Goal: Task Accomplishment & Management: Manage account settings

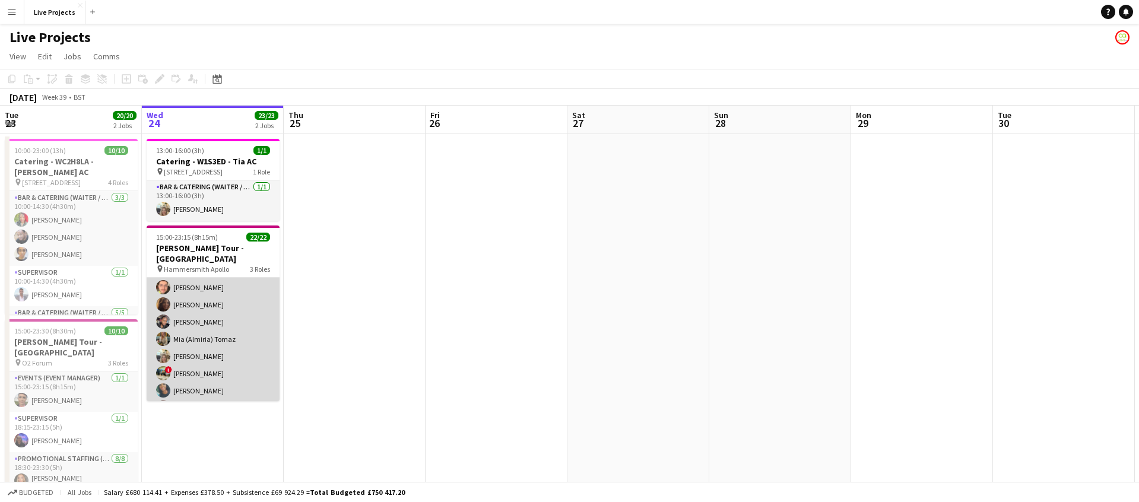
scroll to position [314, 0]
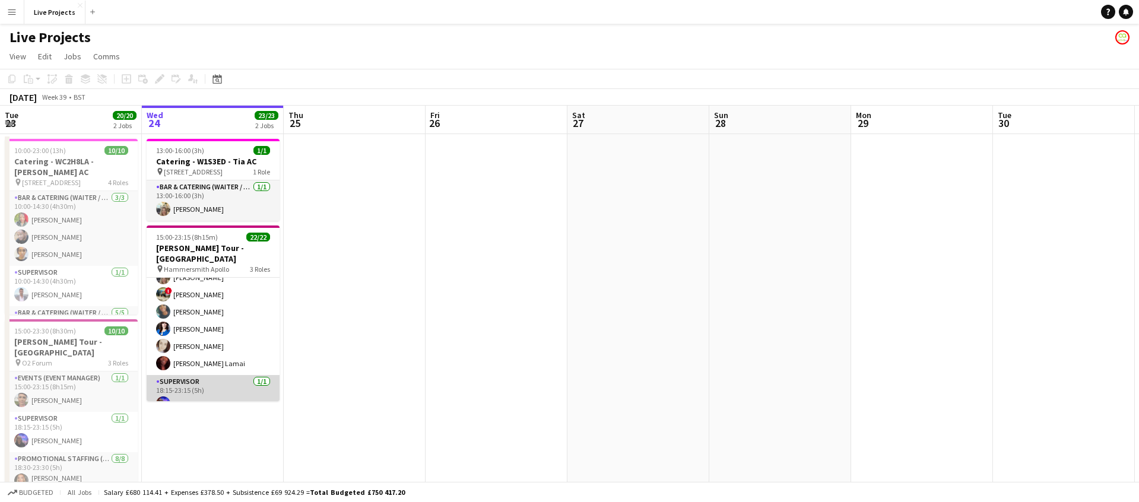
click at [238, 375] on app-card-role "Supervisor [DATE] 18:15-23:15 (5h) [PERSON_NAME]" at bounding box center [213, 395] width 133 height 40
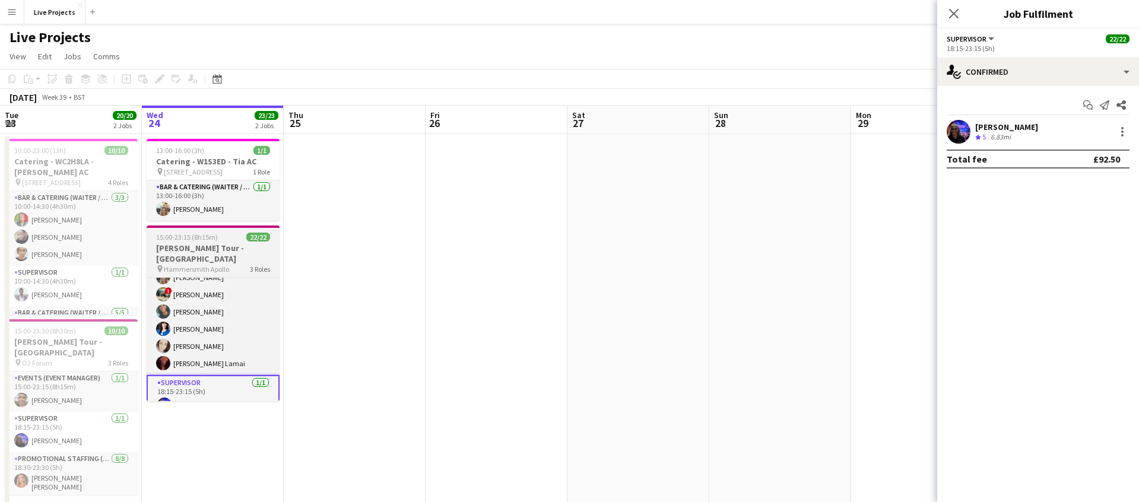
click at [223, 237] on div "15:00-23:15 (8h15m) 22/22" at bounding box center [213, 237] width 133 height 9
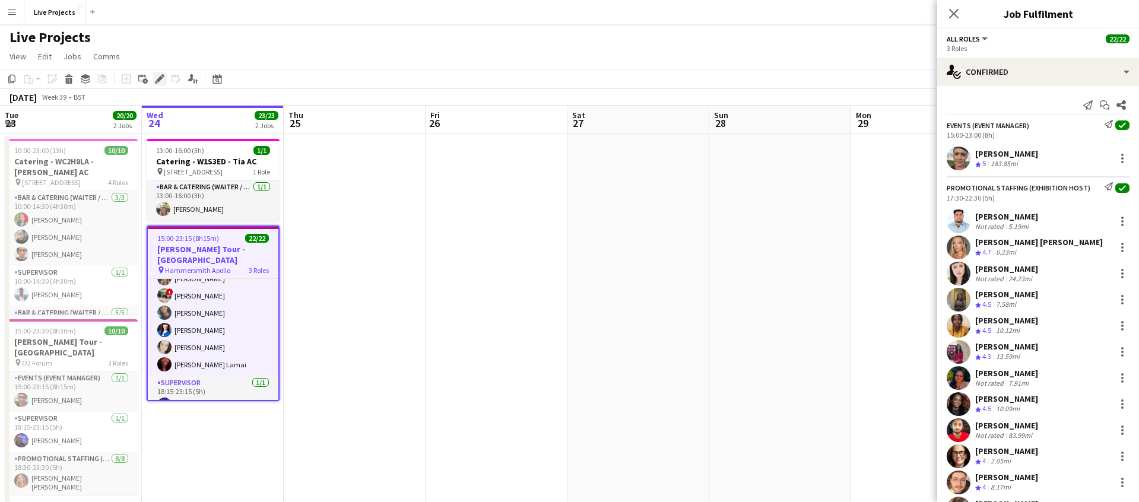
drag, startPoint x: 160, startPoint y: 78, endPoint x: 166, endPoint y: 83, distance: 8.0
click at [159, 78] on icon at bounding box center [159, 79] width 7 height 7
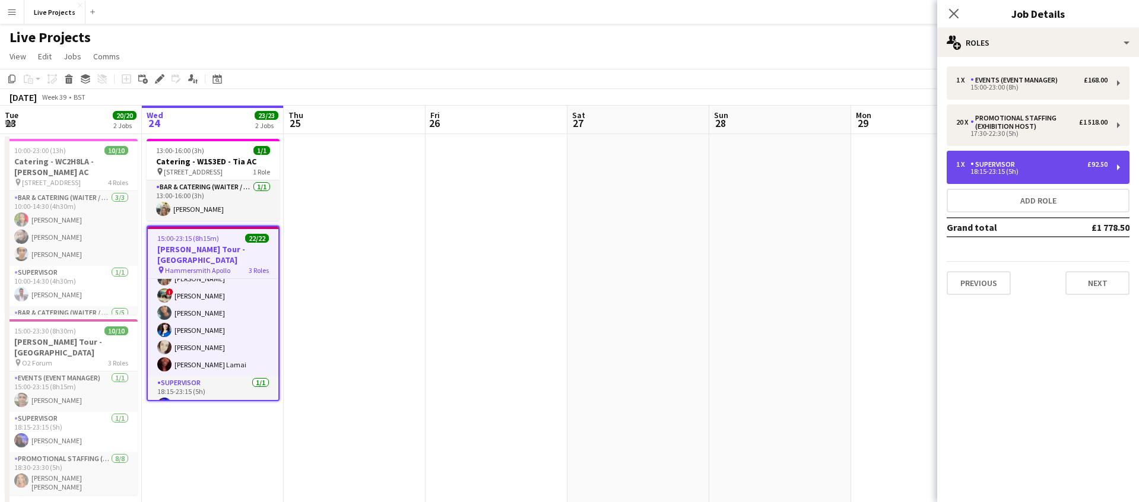
click at [993, 170] on div "18:15-23:15 (5h)" at bounding box center [1031, 172] width 151 height 6
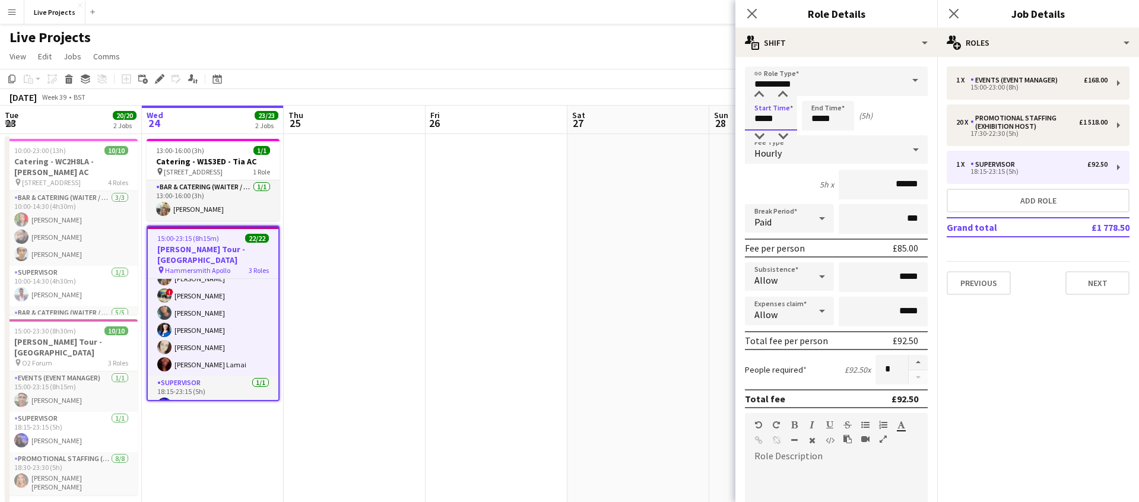
click at [769, 116] on input "*****" at bounding box center [771, 116] width 52 height 30
type input "*****"
drag, startPoint x: 786, startPoint y: 132, endPoint x: 792, endPoint y: 138, distance: 8.8
click at [786, 132] on div at bounding box center [783, 137] width 24 height 12
click at [753, 15] on icon at bounding box center [751, 13] width 11 height 11
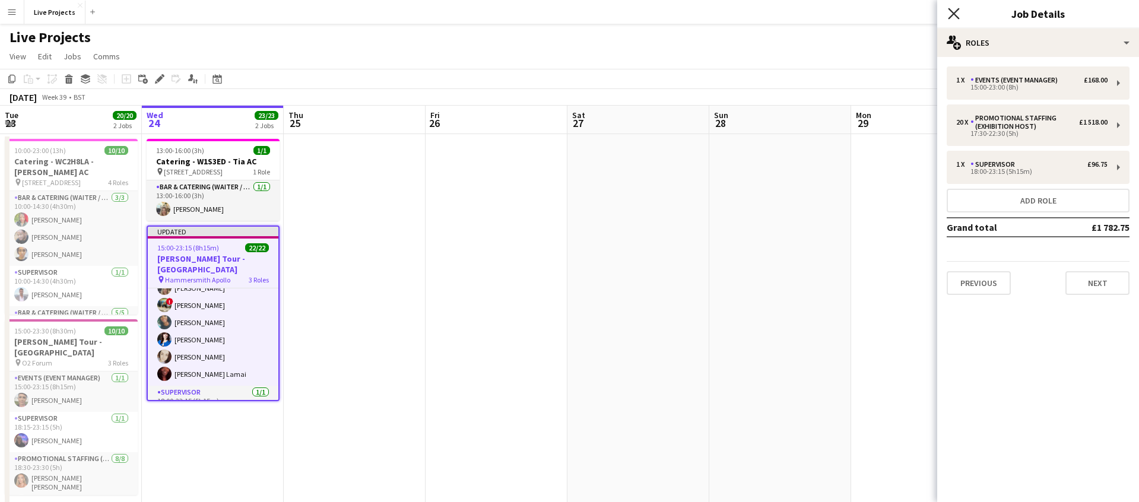
click at [952, 12] on icon at bounding box center [953, 13] width 11 height 11
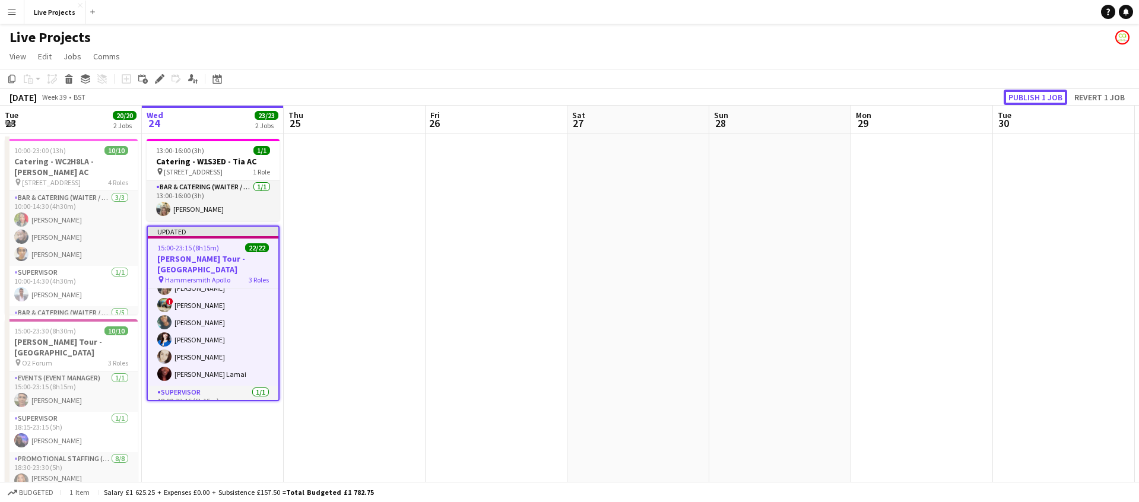
click at [1028, 91] on button "Publish 1 job" at bounding box center [1034, 97] width 63 height 15
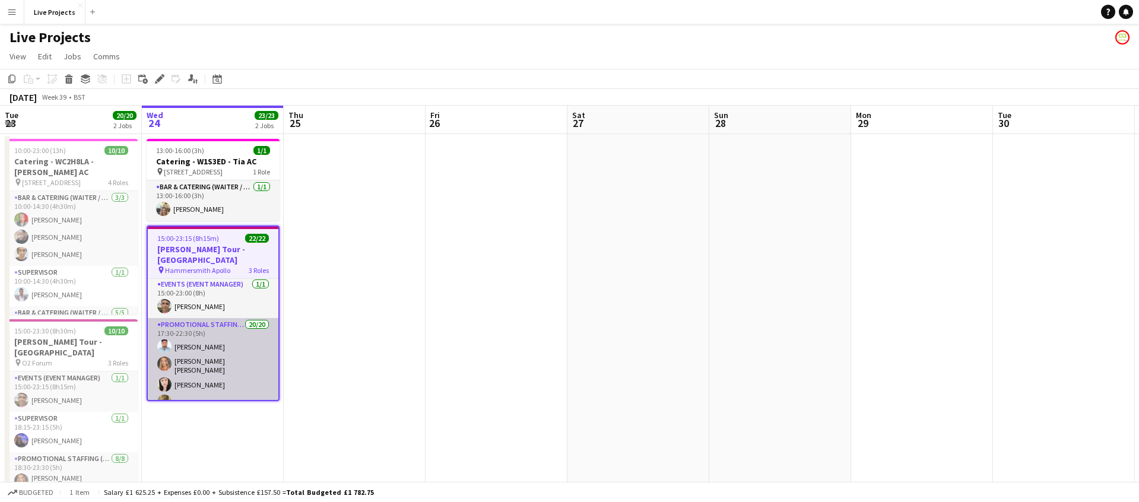
scroll to position [0, 0]
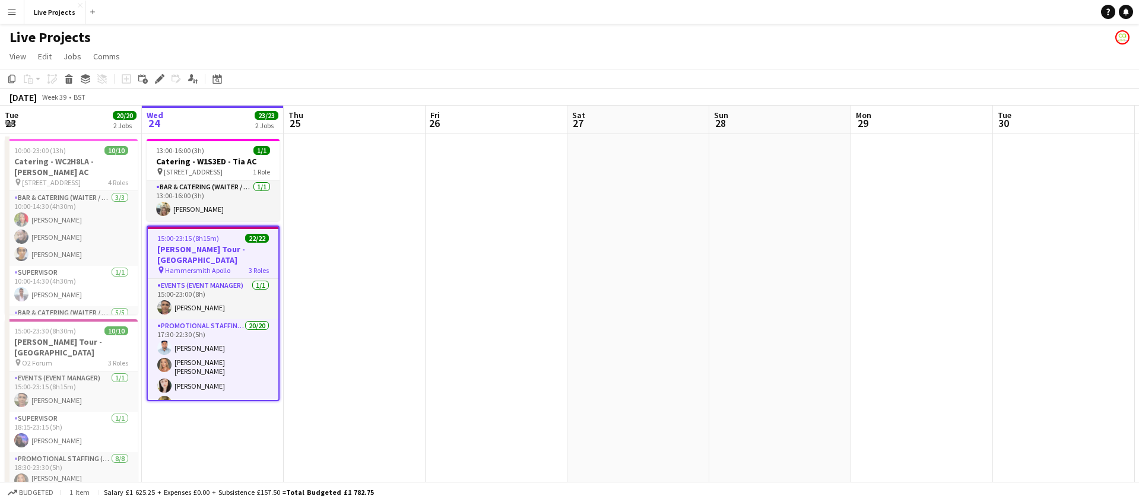
click at [193, 249] on h3 "[PERSON_NAME] Tour - [GEOGRAPHIC_DATA]" at bounding box center [213, 254] width 131 height 21
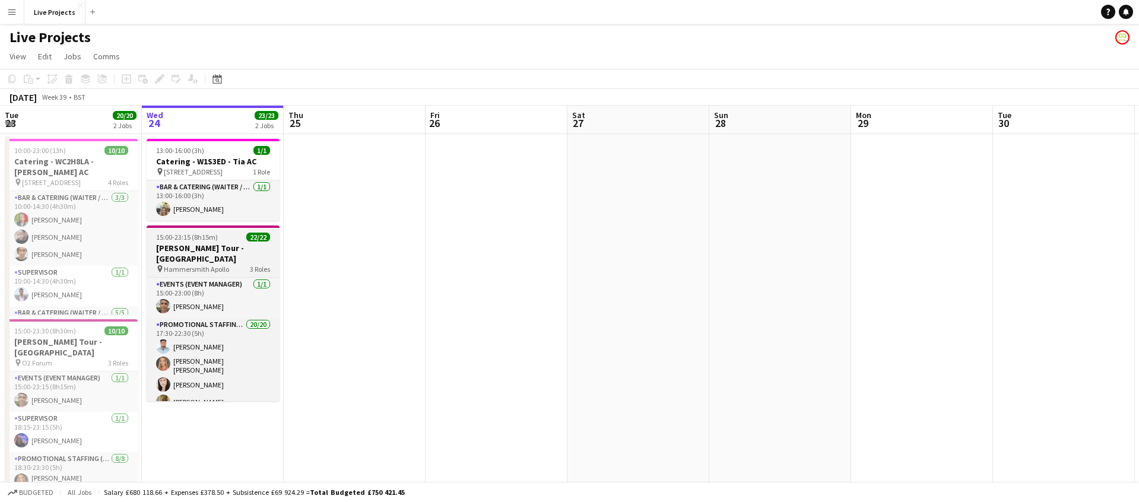
click at [199, 247] on h3 "[PERSON_NAME] Tour - [GEOGRAPHIC_DATA]" at bounding box center [213, 253] width 133 height 21
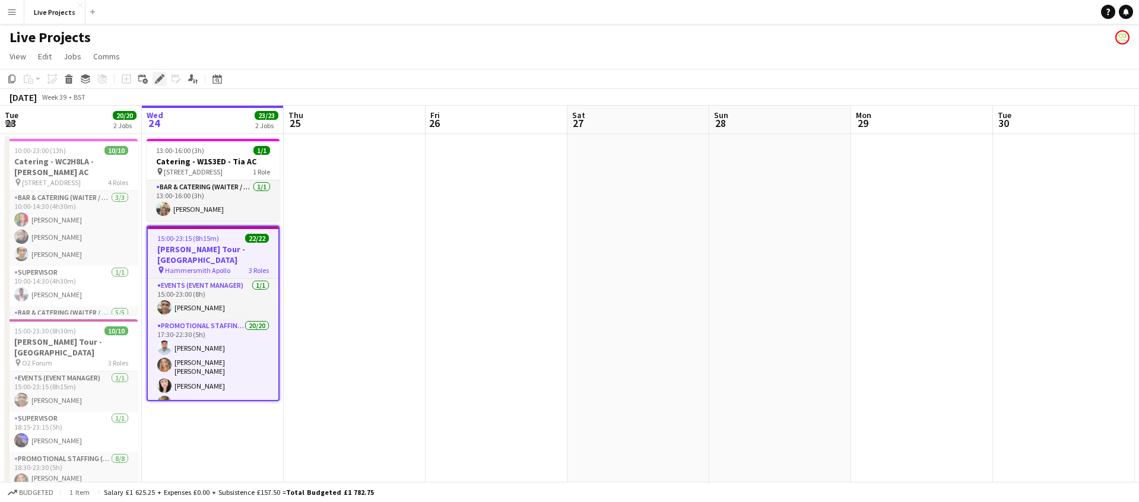
click at [158, 80] on icon at bounding box center [159, 79] width 7 height 7
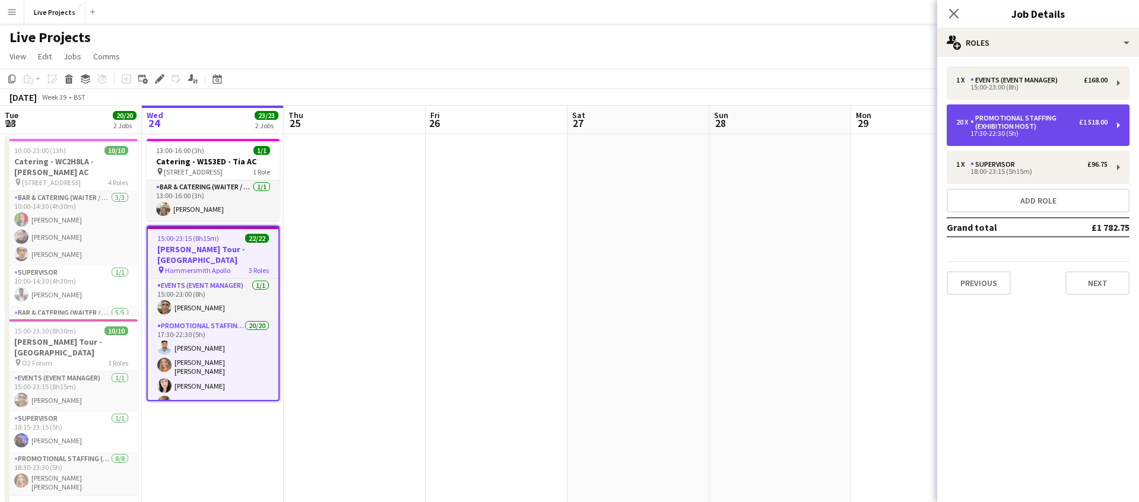
click at [993, 128] on div "Promotional Staffing (Exhibition Host)" at bounding box center [1024, 122] width 109 height 17
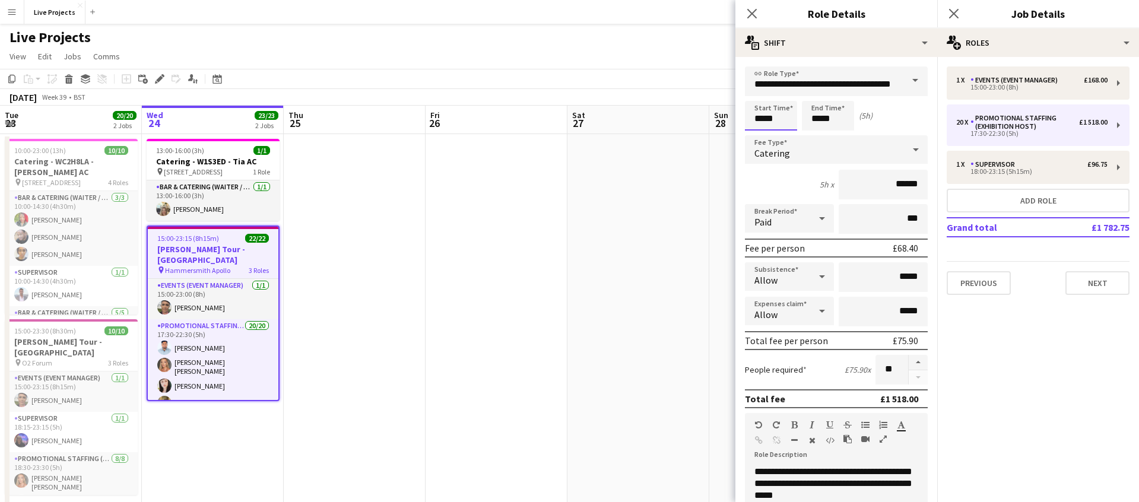
click at [758, 117] on input "*****" at bounding box center [771, 116] width 52 height 30
click at [761, 96] on div at bounding box center [759, 95] width 24 height 12
type input "*****"
click at [786, 135] on div at bounding box center [783, 137] width 24 height 12
click at [815, 119] on input "*****" at bounding box center [828, 116] width 52 height 30
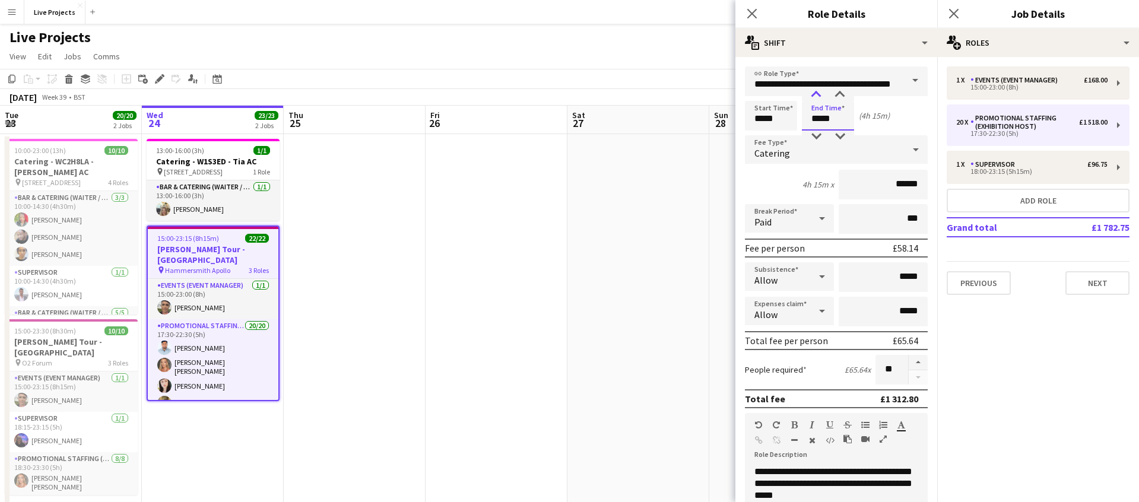
click at [815, 93] on div at bounding box center [816, 95] width 24 height 12
type input "*****"
click at [840, 138] on div at bounding box center [840, 137] width 24 height 12
click at [755, 14] on icon "Close pop-in" at bounding box center [751, 13] width 11 height 11
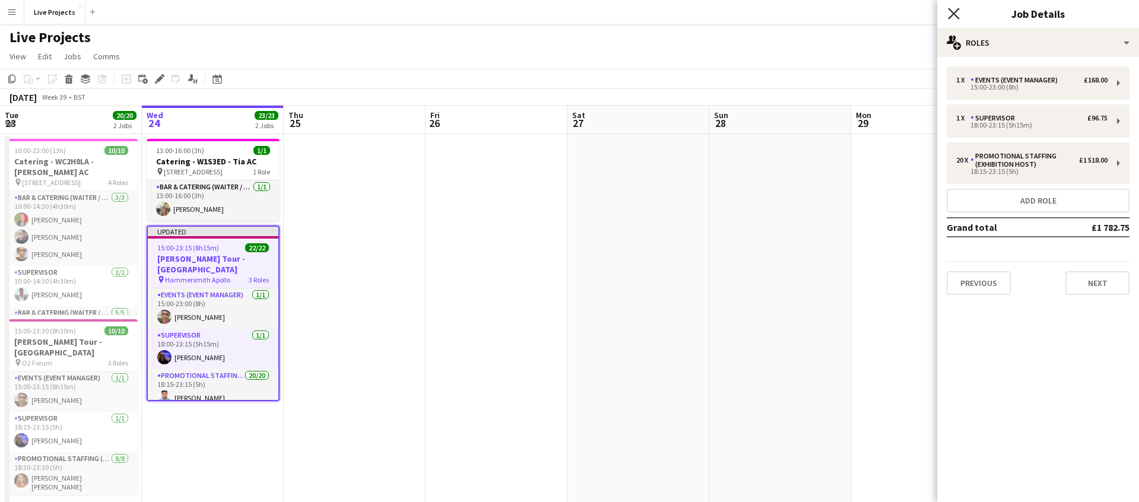
click at [951, 11] on icon at bounding box center [953, 13] width 11 height 11
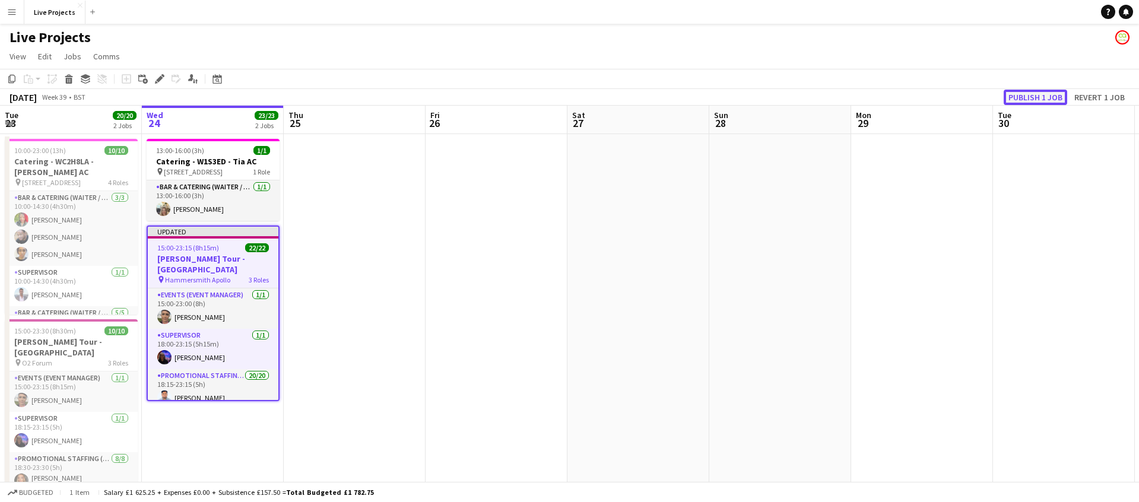
click at [1025, 99] on button "Publish 1 job" at bounding box center [1034, 97] width 63 height 15
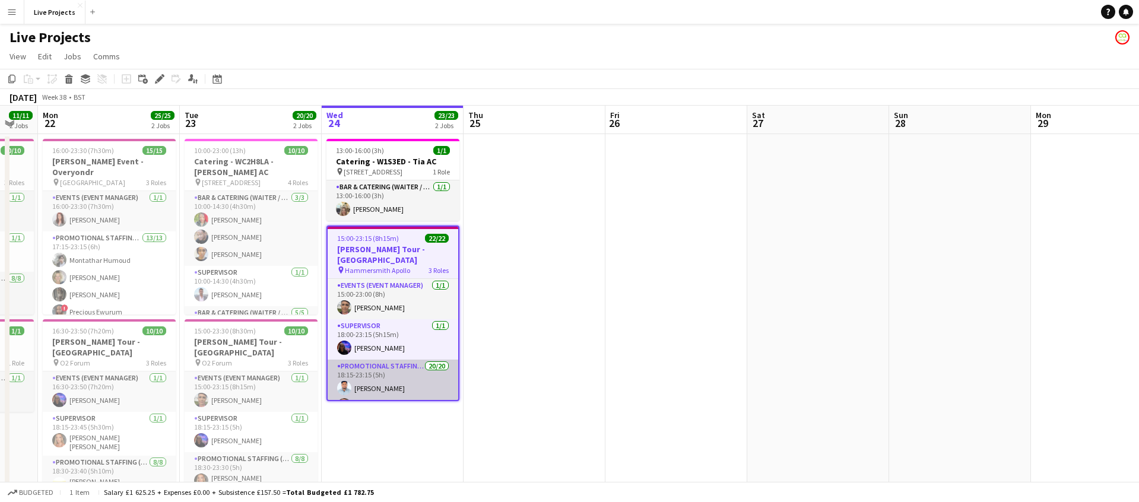
scroll to position [0, 244]
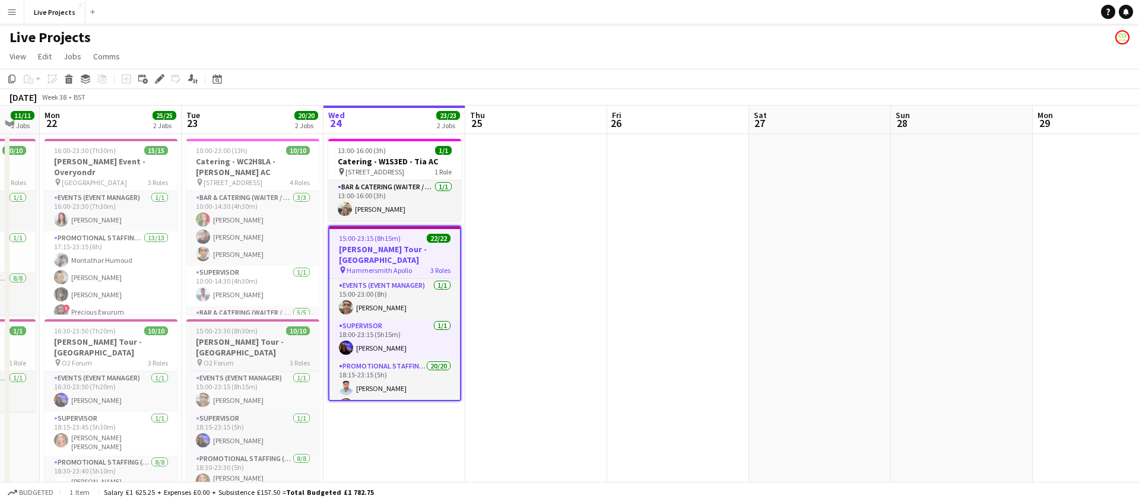
click at [253, 341] on h3 "[PERSON_NAME] Tour - [GEOGRAPHIC_DATA]" at bounding box center [252, 346] width 133 height 21
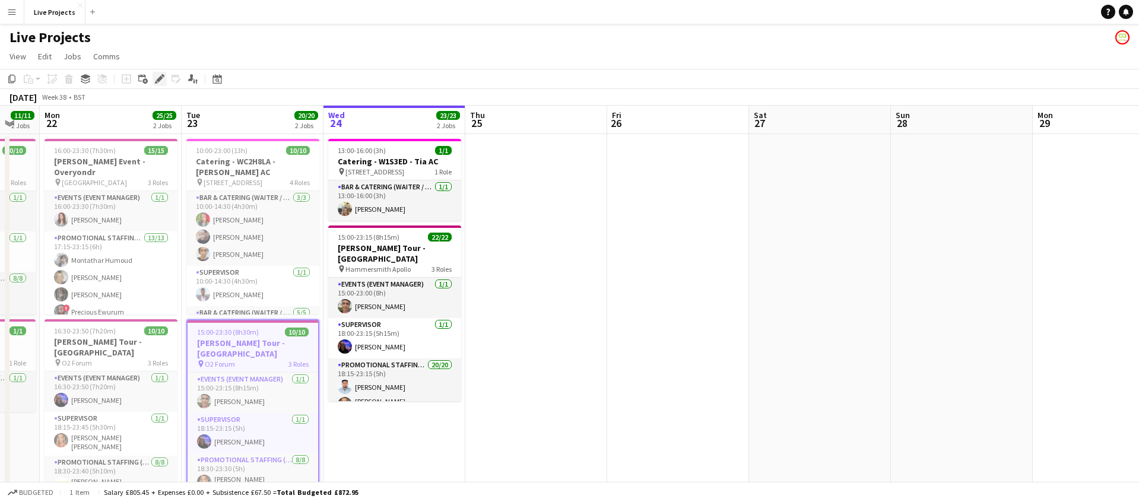
click at [161, 79] on icon "Edit" at bounding box center [159, 78] width 9 height 9
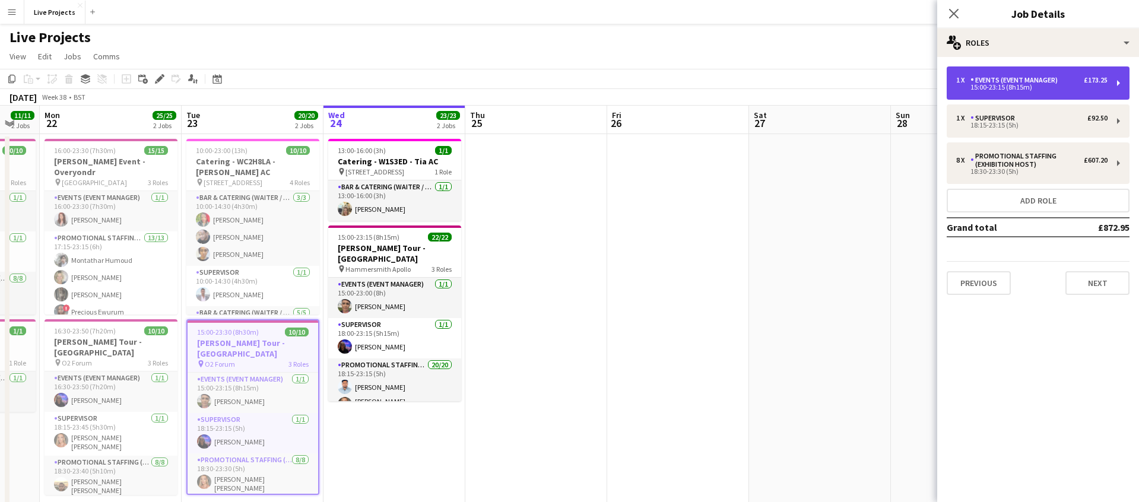
click at [1009, 86] on div "15:00-23:15 (8h15m)" at bounding box center [1031, 87] width 151 height 6
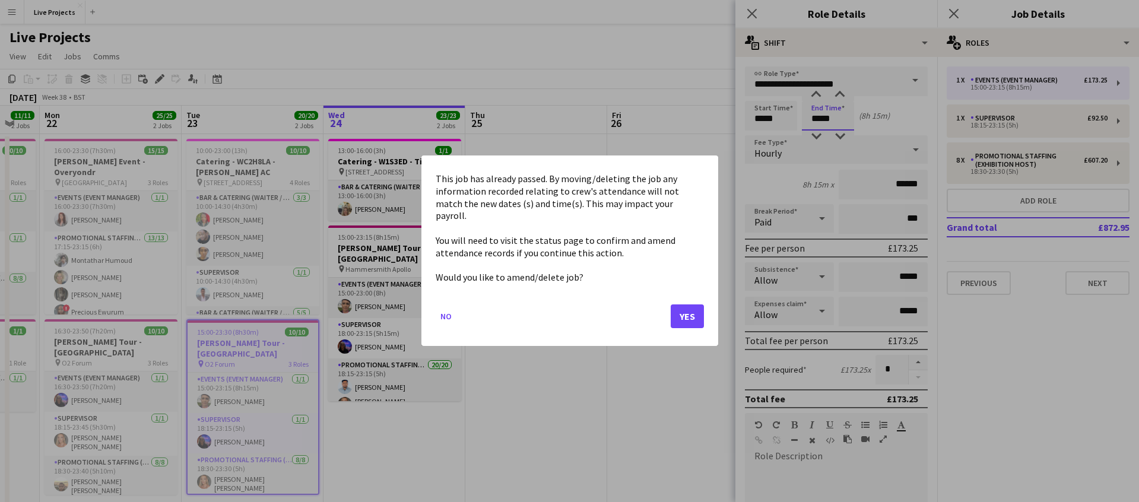
click at [820, 119] on body "Menu Boards Boards Boards All jobs Status Workforce Workforce My Workforce Recr…" at bounding box center [569, 269] width 1139 height 539
click at [687, 310] on button "Yes" at bounding box center [687, 317] width 33 height 24
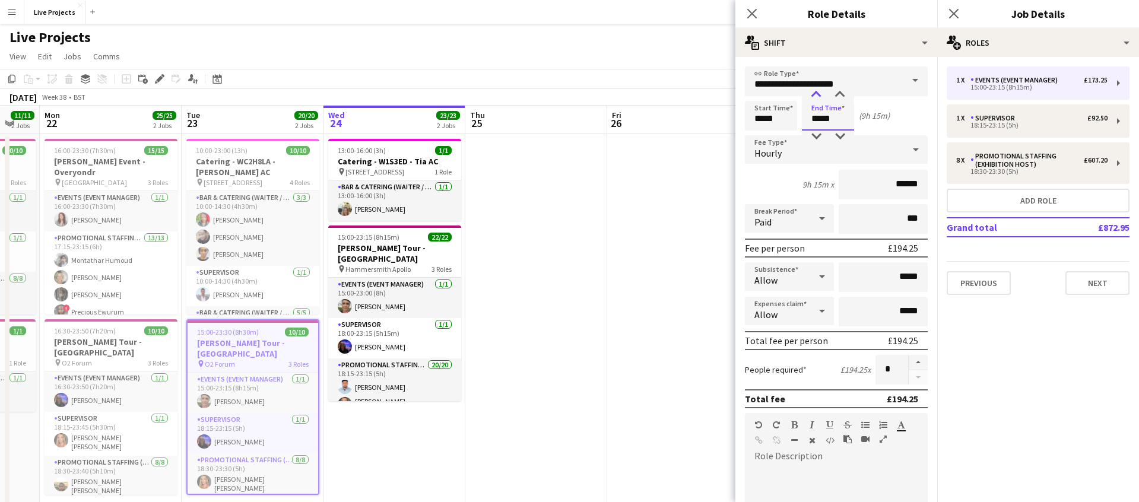
click at [815, 91] on div at bounding box center [816, 95] width 24 height 12
type input "*****"
click at [842, 136] on div at bounding box center [840, 137] width 24 height 12
click at [752, 12] on icon at bounding box center [751, 13] width 11 height 11
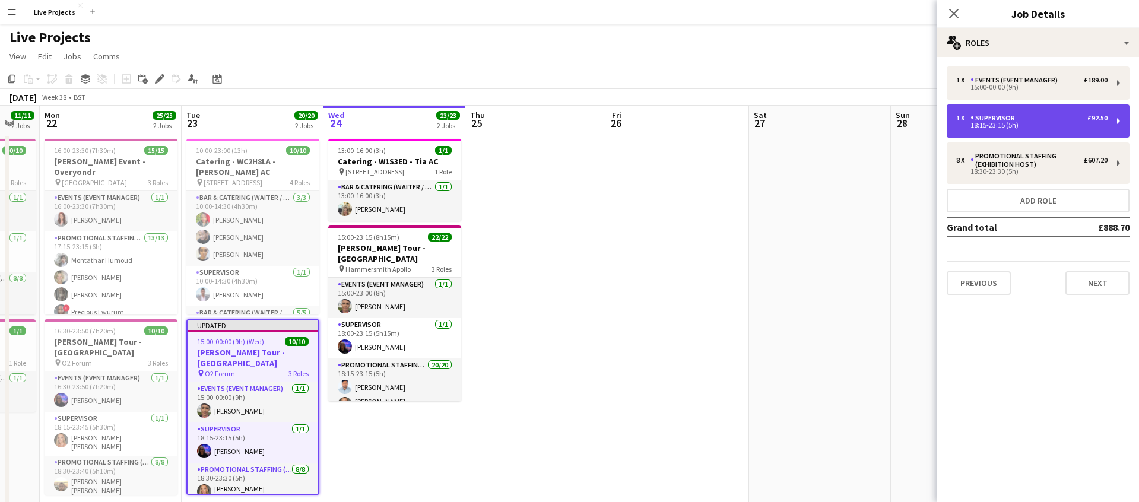
click at [998, 122] on div "18:15-23:15 (5h)" at bounding box center [1031, 125] width 151 height 6
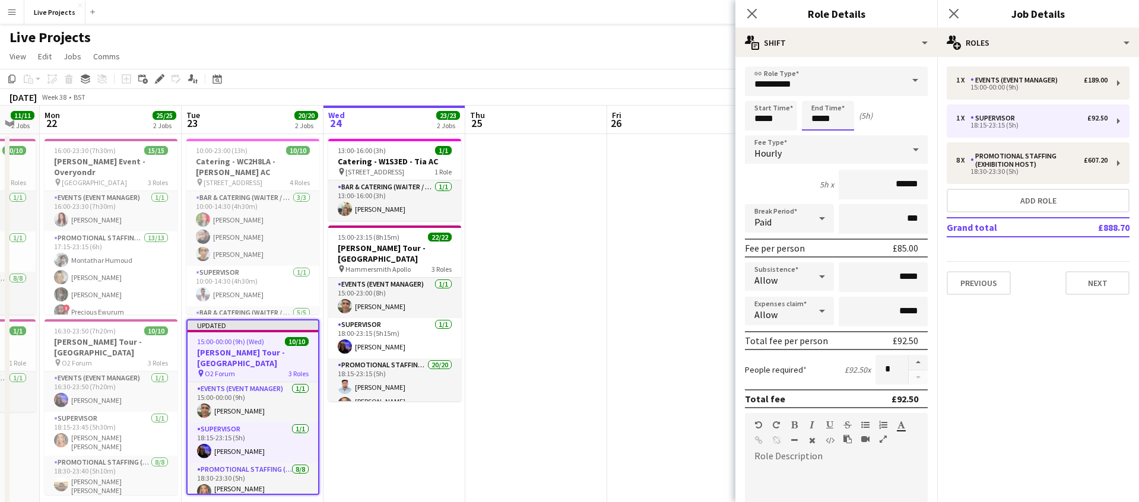
click at [818, 119] on body "Menu Boards Boards Boards All jobs Status Workforce Workforce My Workforce Recr…" at bounding box center [569, 269] width 1139 height 539
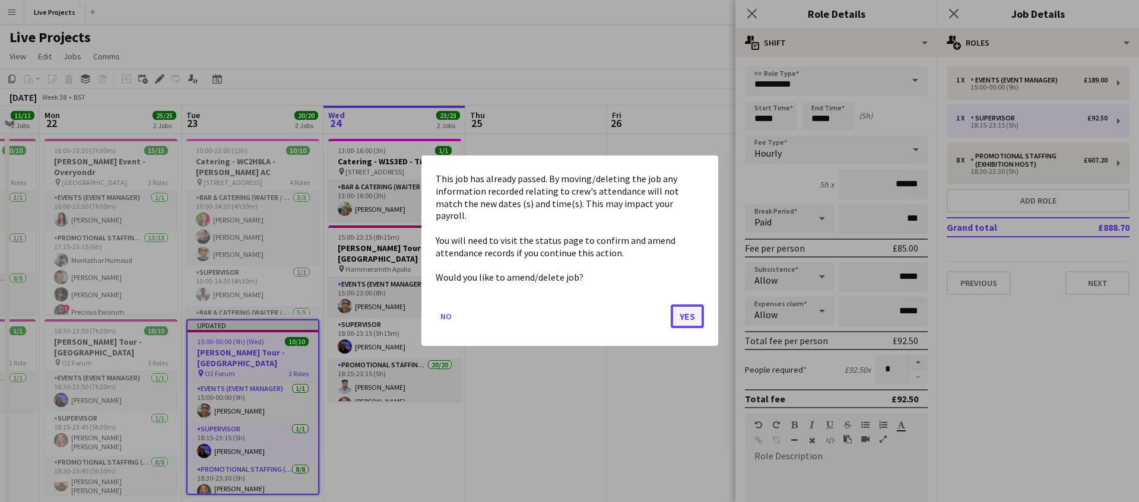
click at [690, 307] on button "Yes" at bounding box center [687, 317] width 33 height 24
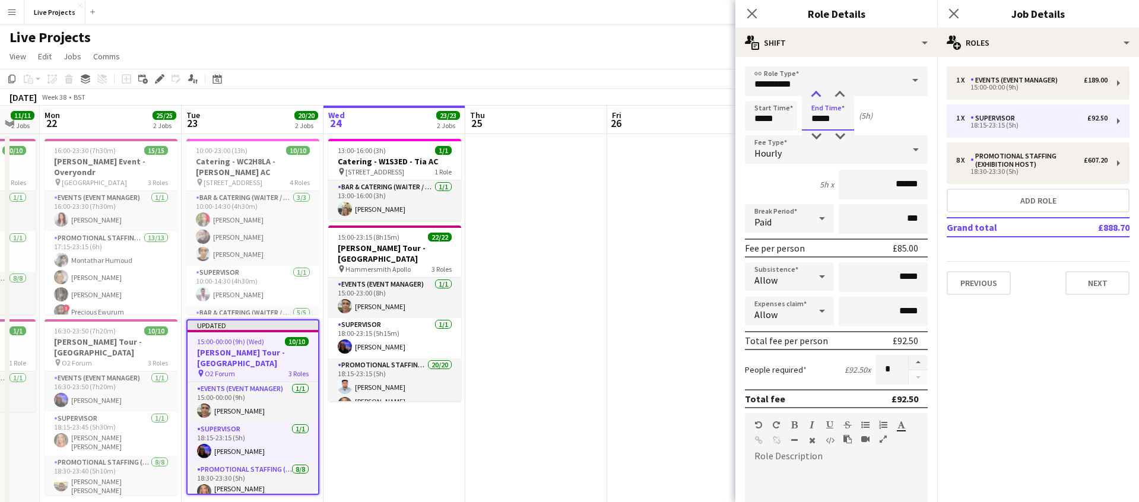
click at [818, 94] on div at bounding box center [816, 95] width 24 height 12
type input "*****"
click at [841, 134] on div at bounding box center [840, 137] width 24 height 12
click at [754, 14] on icon "Close pop-in" at bounding box center [751, 13] width 11 height 11
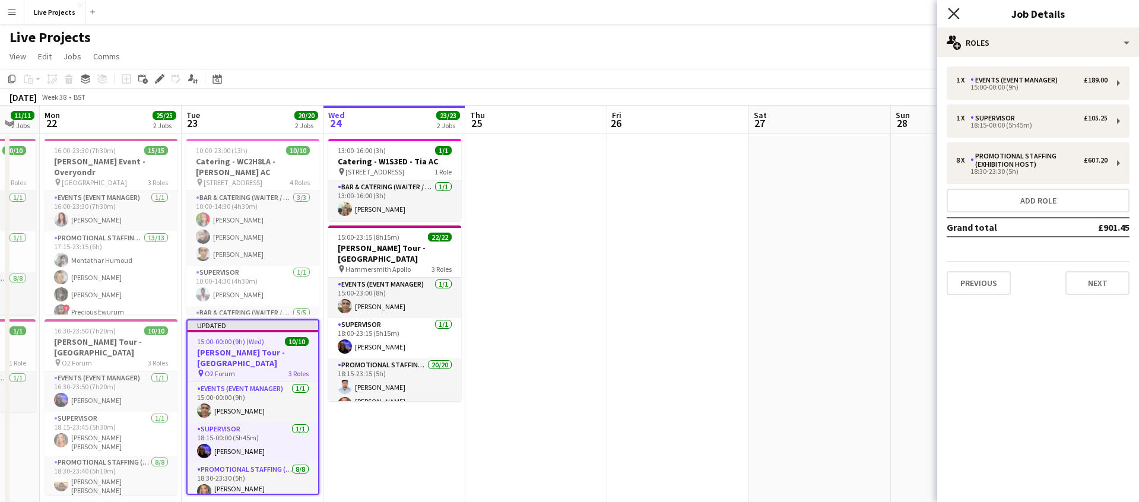
click at [957, 13] on icon "Close pop-in" at bounding box center [953, 13] width 11 height 11
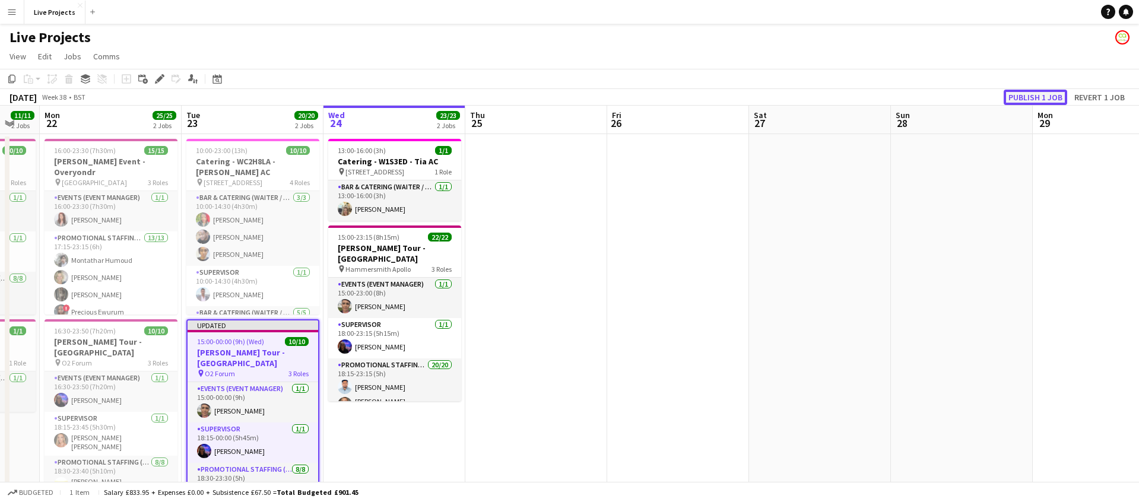
click at [1022, 93] on button "Publish 1 job" at bounding box center [1034, 97] width 63 height 15
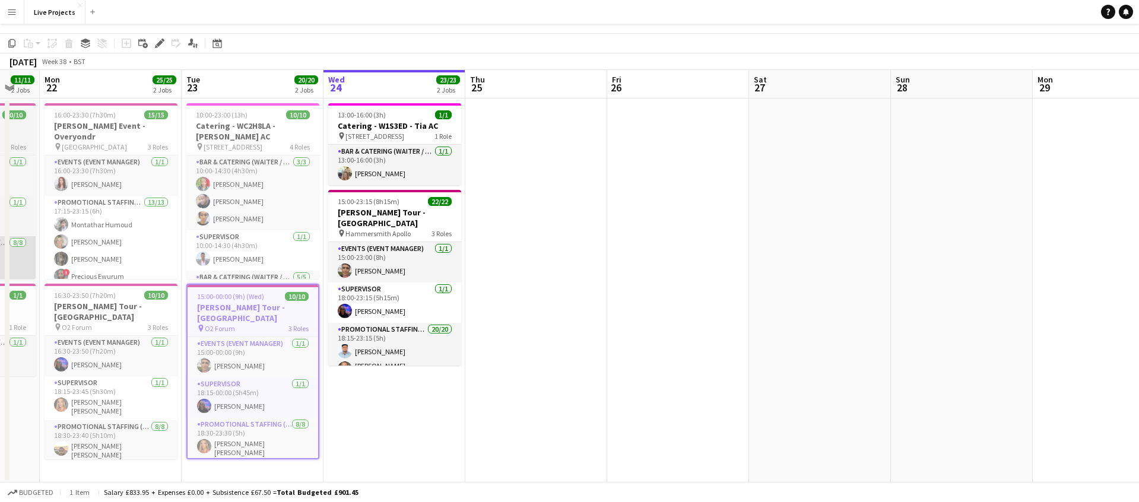
scroll to position [0, 0]
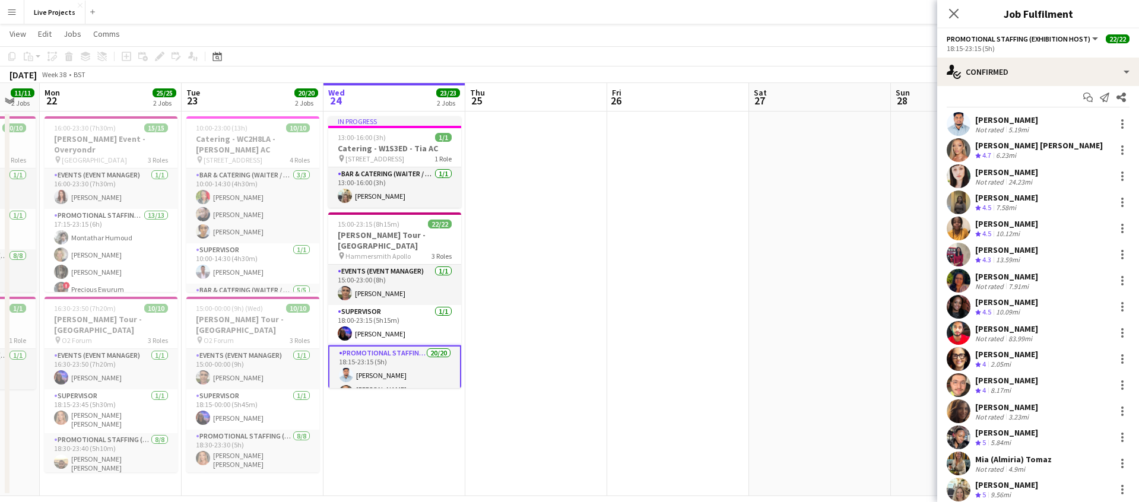
scroll to position [7, 0]
click at [1125, 176] on div at bounding box center [1122, 177] width 14 height 14
click at [1078, 311] on span "Remove" at bounding box center [1064, 312] width 36 height 10
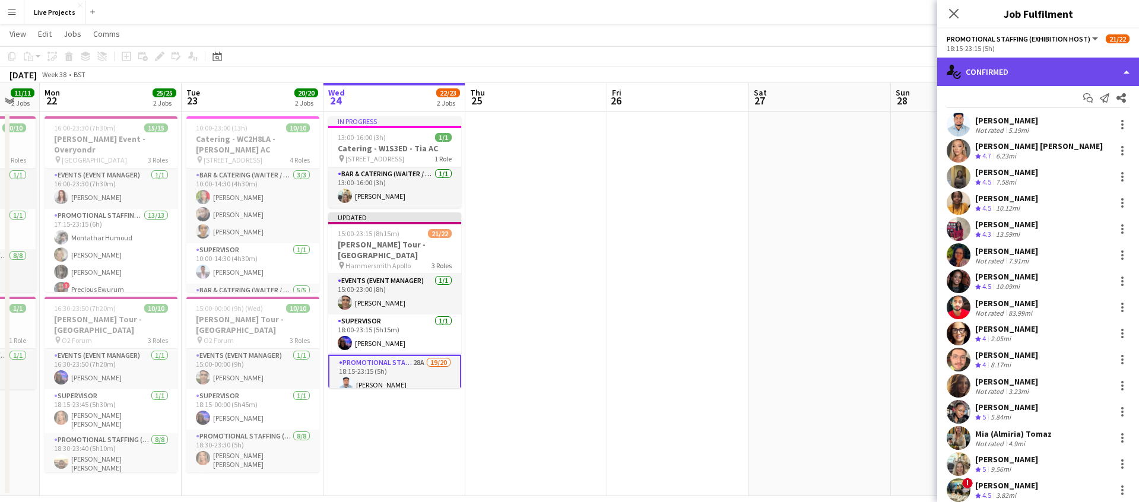
click at [1030, 65] on div "single-neutral-actions-check-2 Confirmed" at bounding box center [1038, 72] width 202 height 28
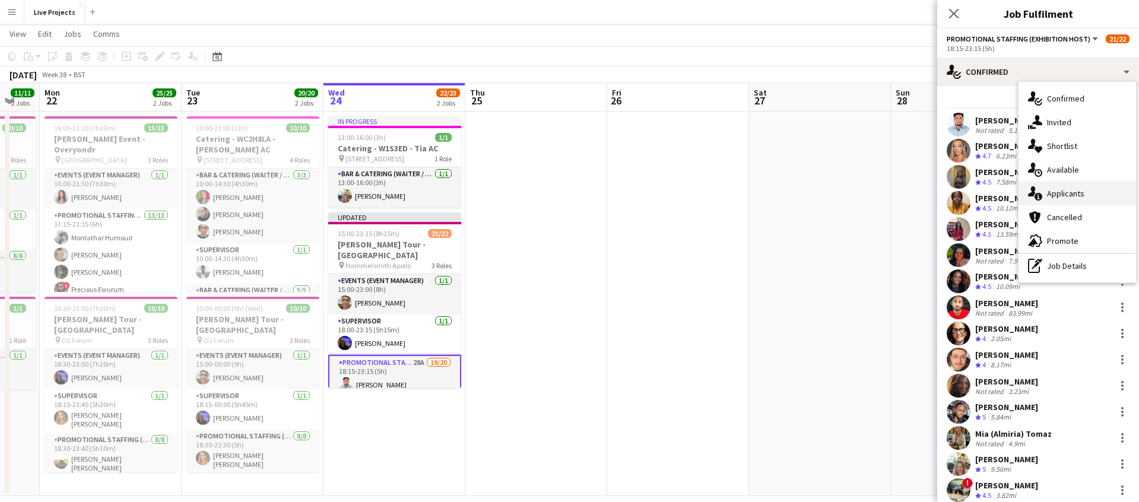
click at [1066, 198] on span "Applicants" at bounding box center [1065, 193] width 37 height 11
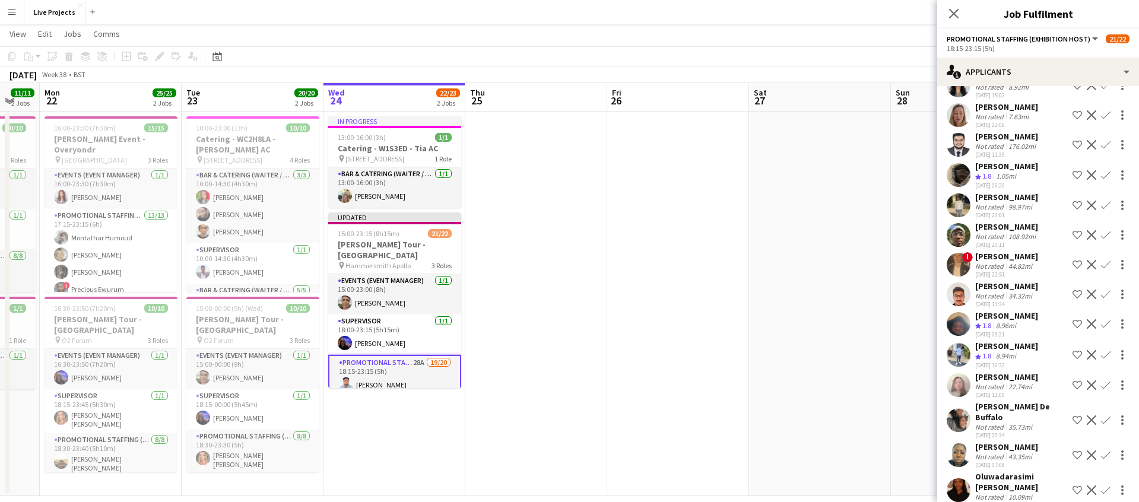
scroll to position [395, 0]
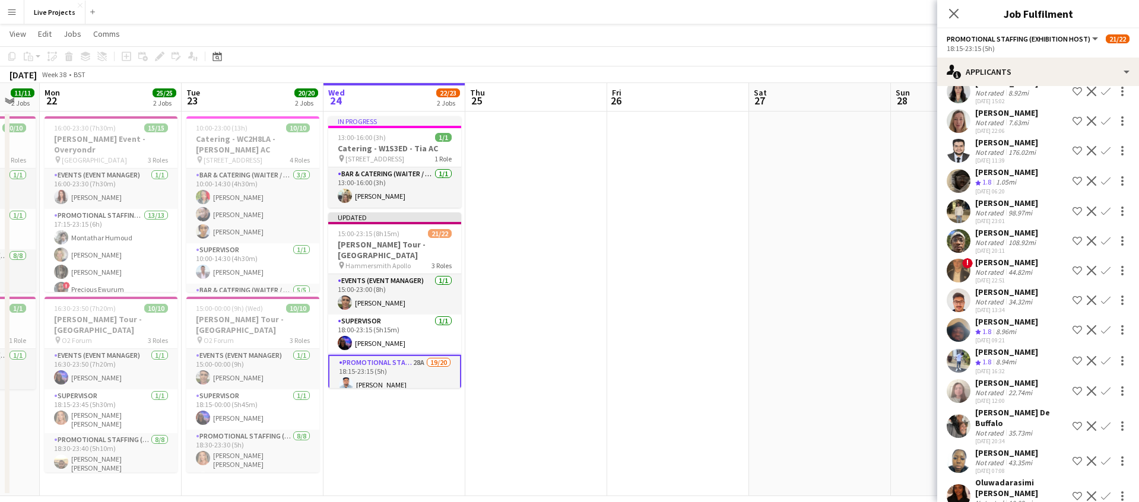
click at [1108, 181] on app-icon "Confirm" at bounding box center [1105, 180] width 9 height 9
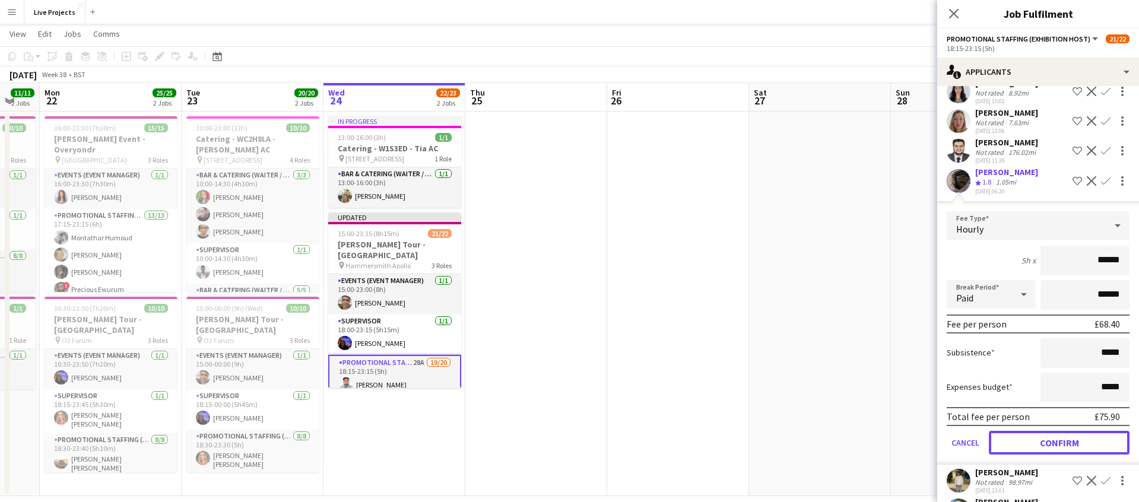
click at [1065, 434] on button "Confirm" at bounding box center [1059, 443] width 141 height 24
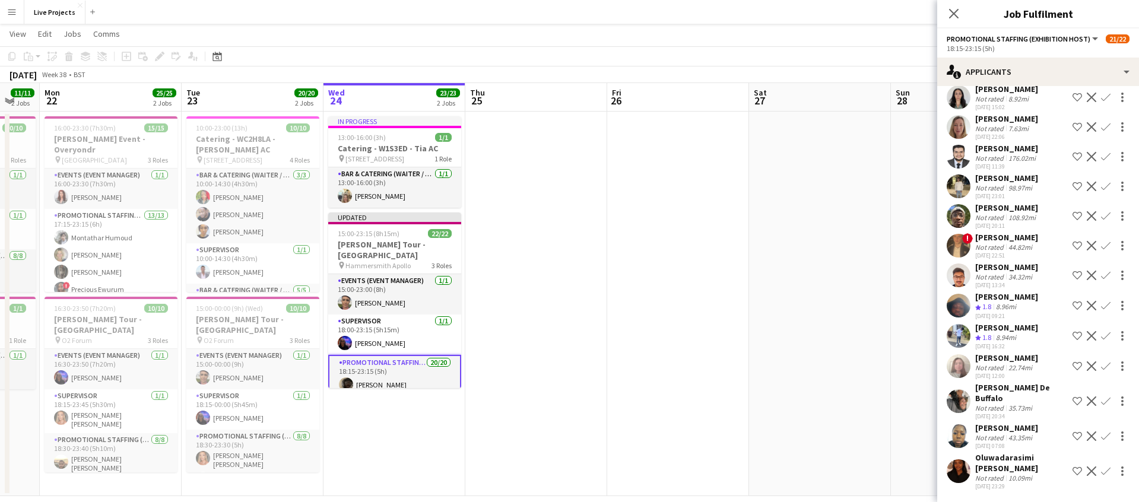
scroll to position [389, 0]
click at [956, 12] on icon "Close pop-in" at bounding box center [953, 13] width 9 height 9
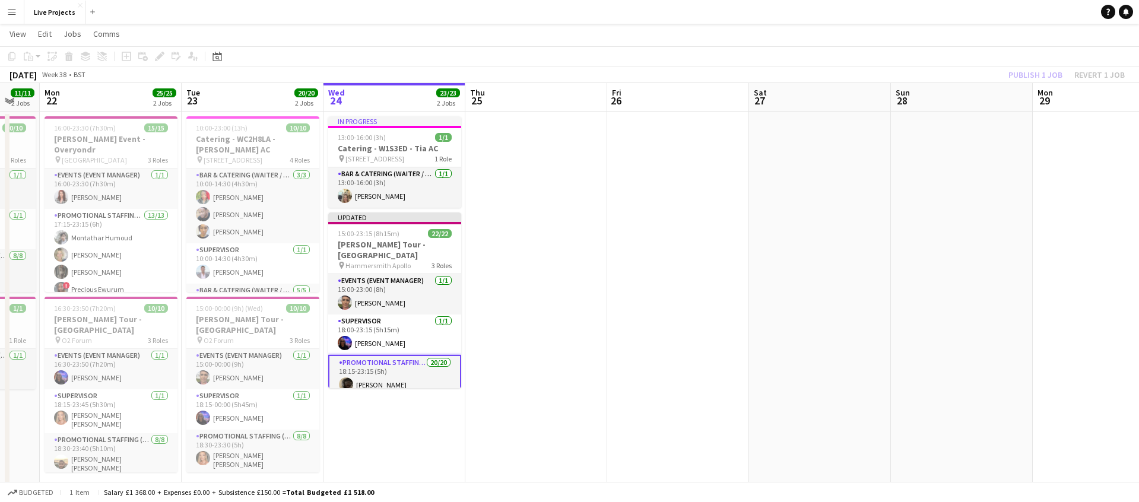
click at [1025, 72] on div "Publish 1 job Revert 1 job" at bounding box center [1066, 74] width 145 height 15
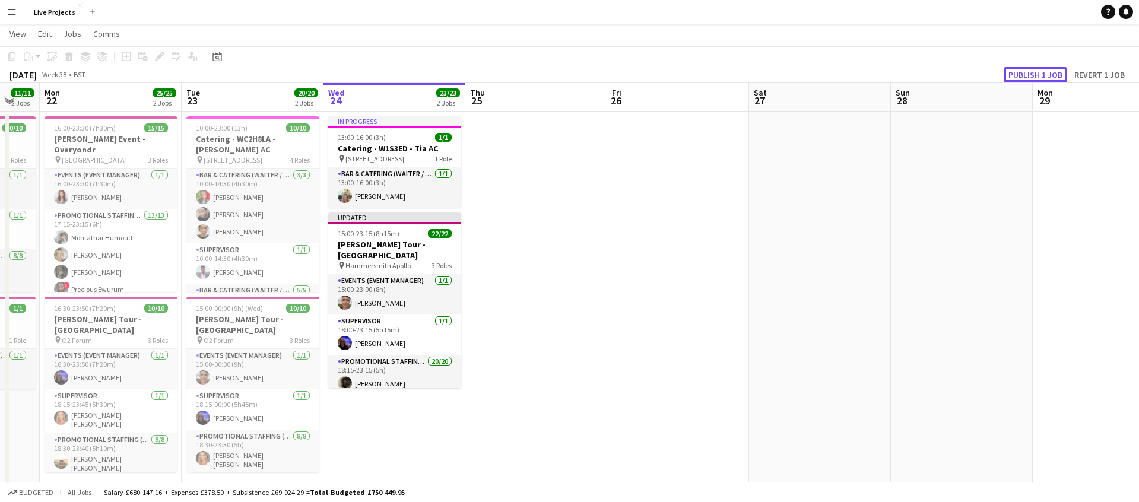
click at [1025, 72] on button "Publish 1 job" at bounding box center [1034, 74] width 63 height 15
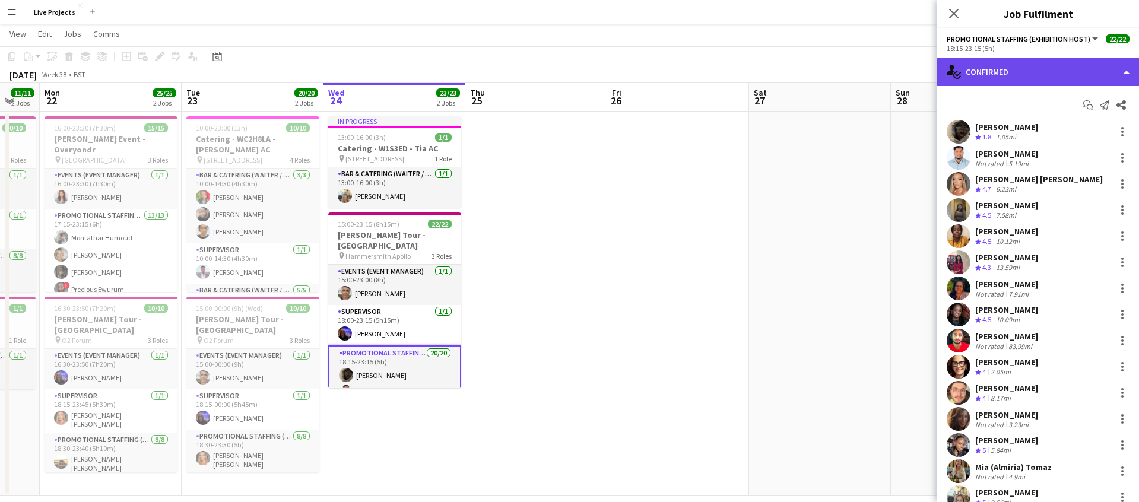
click at [1065, 68] on div "single-neutral-actions-check-2 Confirmed" at bounding box center [1038, 72] width 202 height 28
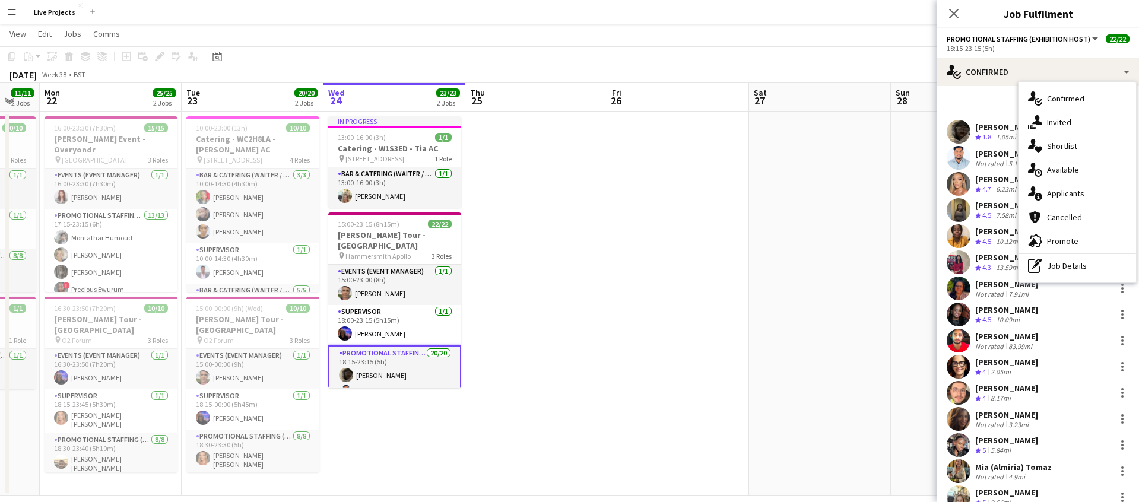
click at [1075, 195] on span "Applicants" at bounding box center [1065, 193] width 37 height 11
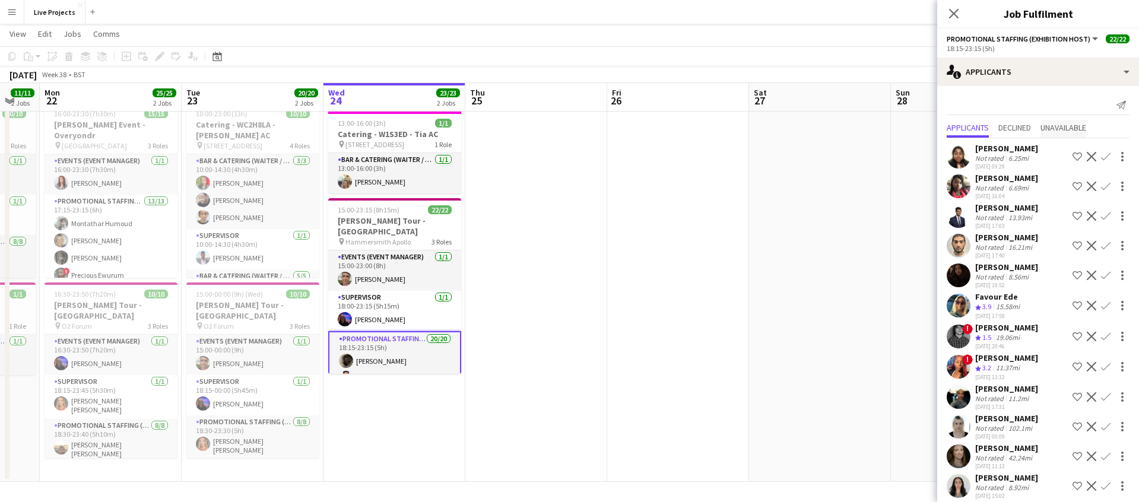
scroll to position [0, 0]
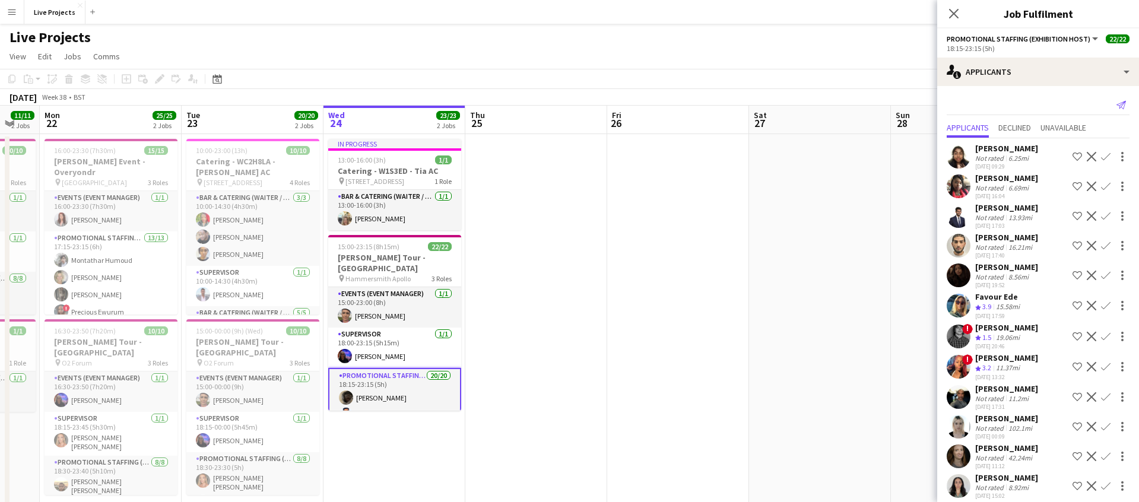
click at [1122, 103] on icon at bounding box center [1120, 105] width 9 height 8
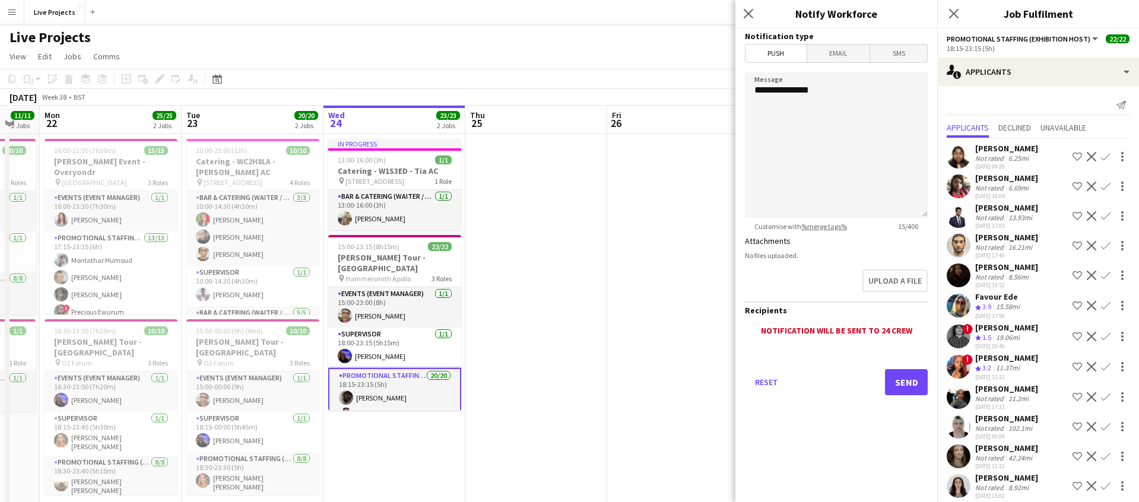
click at [843, 58] on span "Email" at bounding box center [838, 54] width 63 height 18
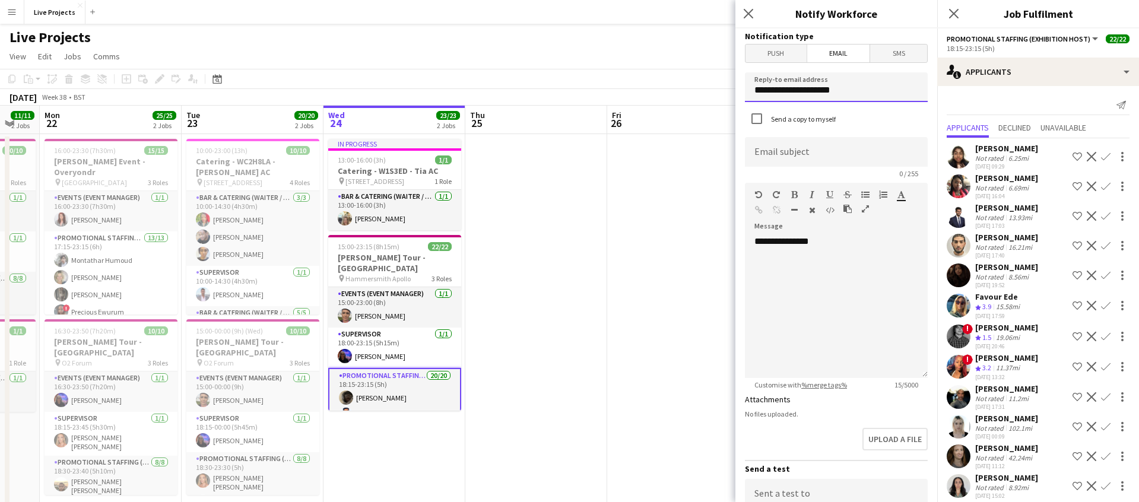
click at [806, 93] on input "**********" at bounding box center [836, 87] width 183 height 30
drag, startPoint x: 840, startPoint y: 90, endPoint x: 755, endPoint y: 90, distance: 85.5
click at [755, 90] on input "**********" at bounding box center [836, 87] width 183 height 30
type input "**********"
click at [789, 154] on input at bounding box center [836, 152] width 183 height 30
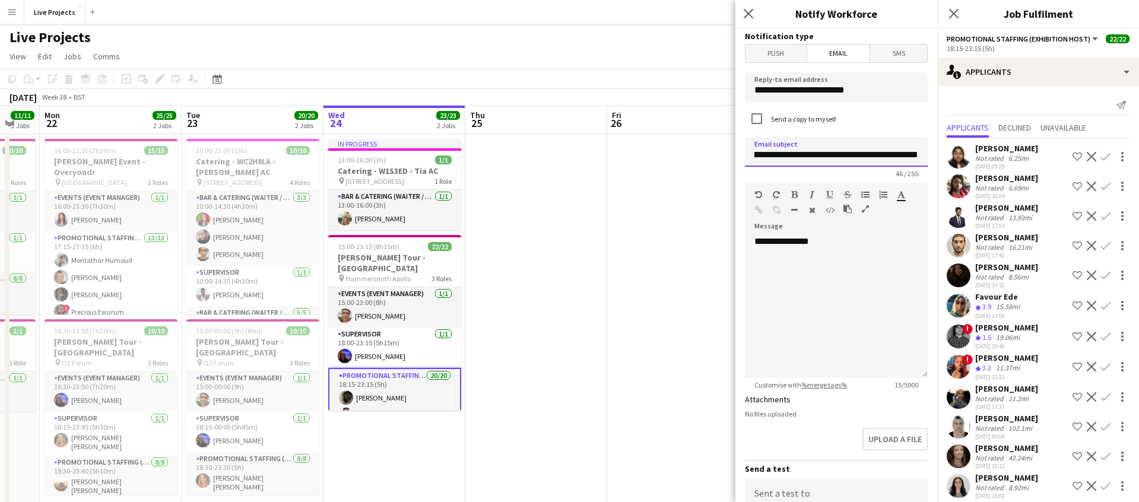
scroll to position [0, 28]
type input "**********"
click at [779, 275] on div "**********" at bounding box center [836, 307] width 183 height 142
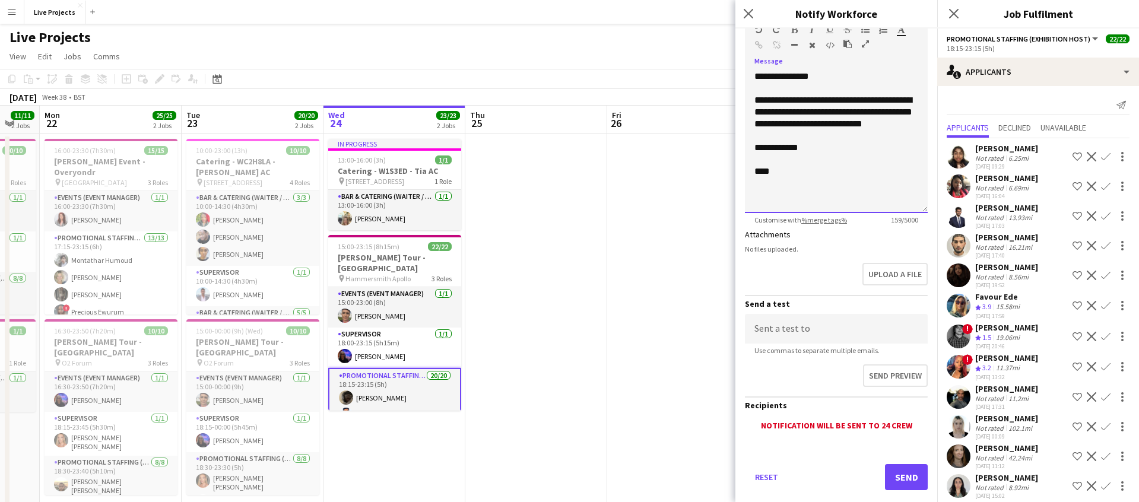
scroll to position [183, 0]
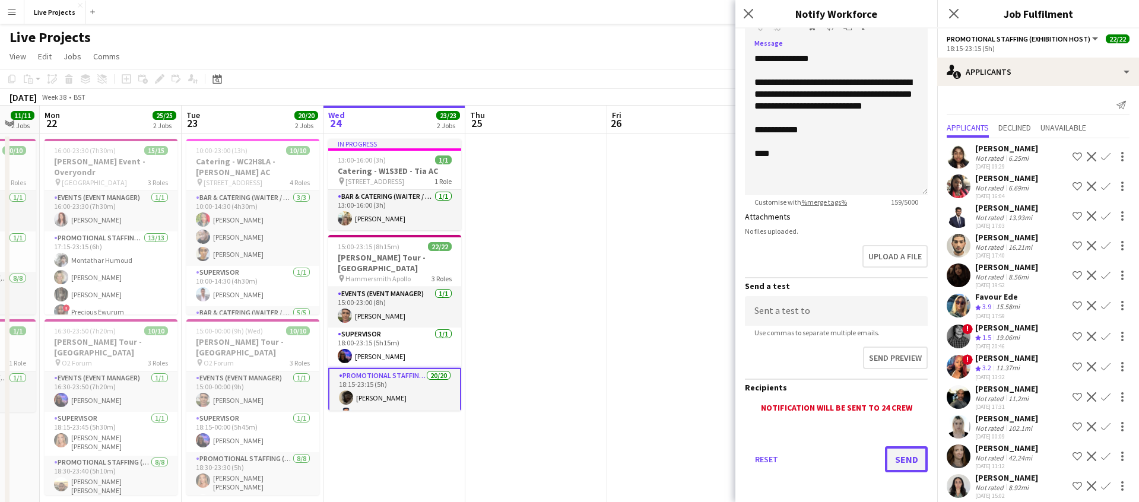
click at [906, 458] on button "Send" at bounding box center [906, 459] width 43 height 26
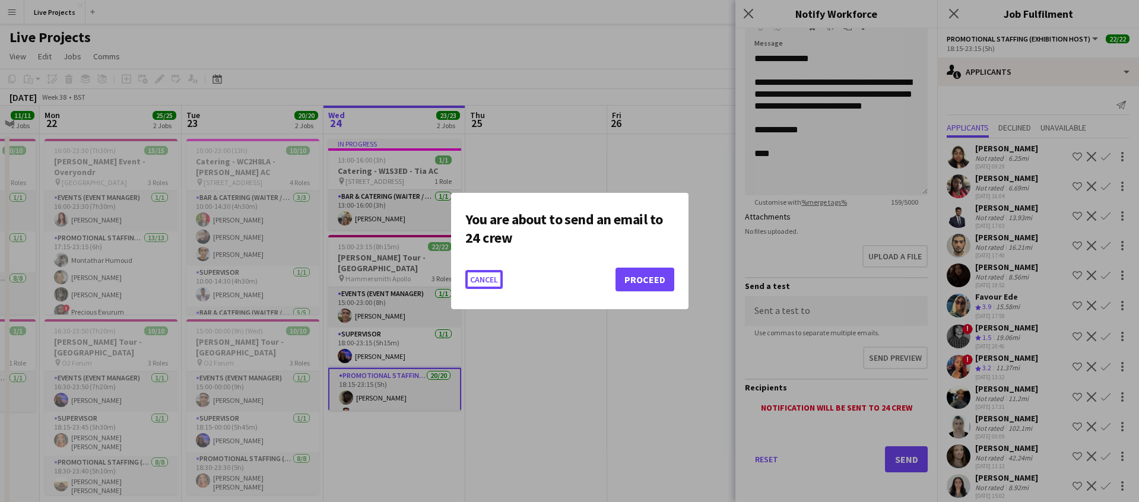
scroll to position [183, 0]
click at [652, 289] on button "Proceed" at bounding box center [644, 280] width 59 height 24
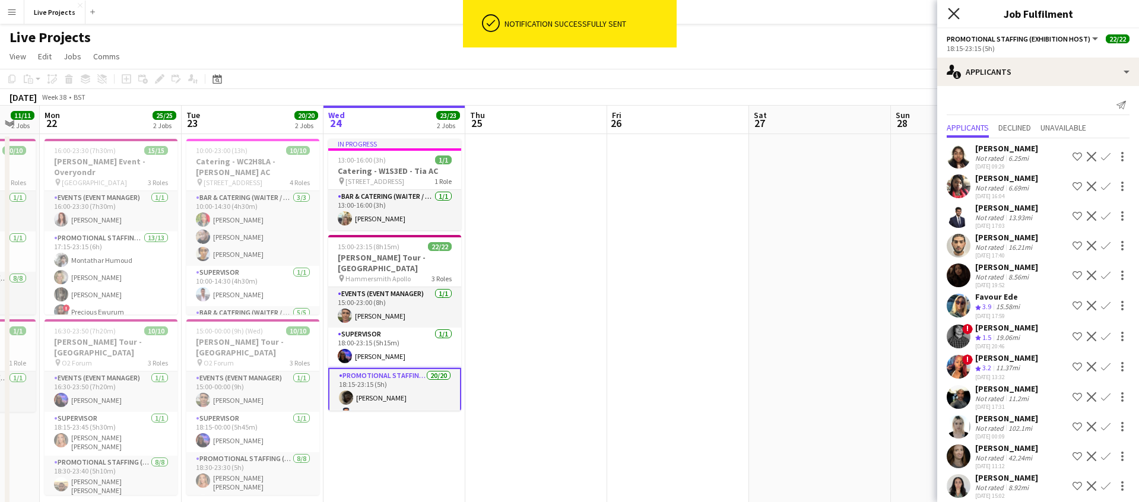
click at [952, 11] on icon at bounding box center [953, 13] width 11 height 11
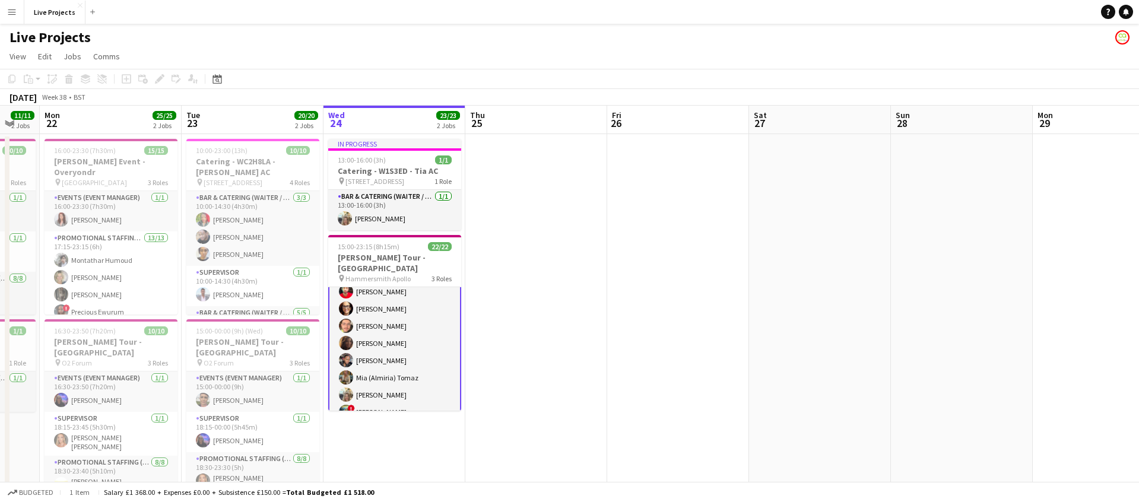
scroll to position [316, 0]
click at [401, 364] on app-card-role "Promotional Staffing (Exhibition Host) 20/20 18:15-23:15 (5h) [PERSON_NAME] [PE…" at bounding box center [394, 238] width 133 height 373
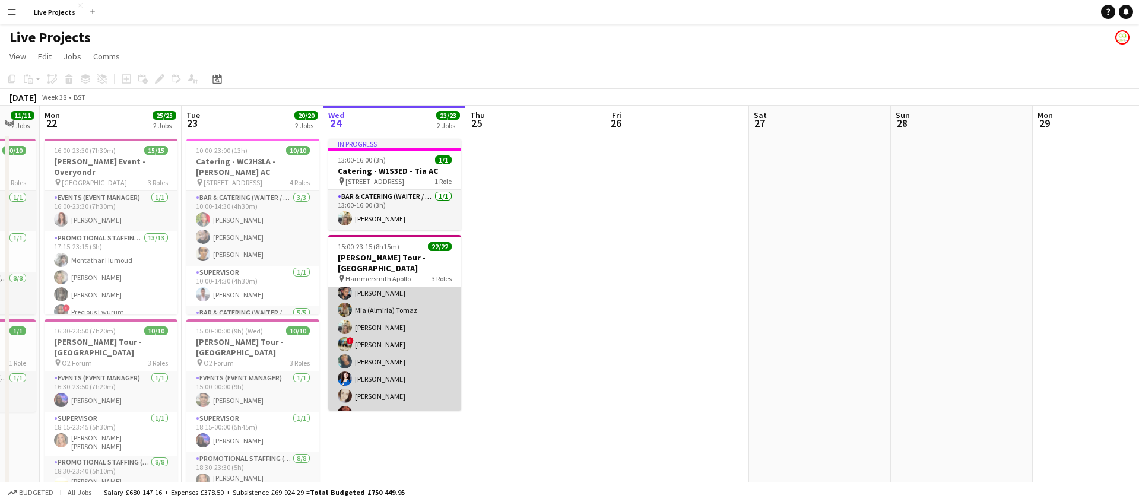
click at [386, 350] on app-card-role "Promotional Staffing (Exhibition Host) 20/20 18:15-23:15 (5h) [PERSON_NAME] [PE…" at bounding box center [394, 239] width 133 height 371
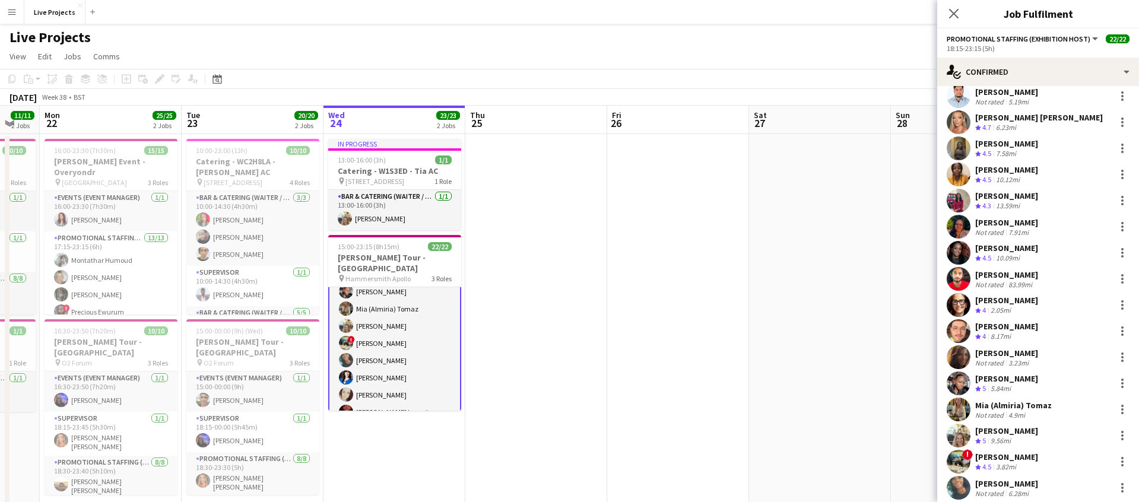
scroll to position [172, 0]
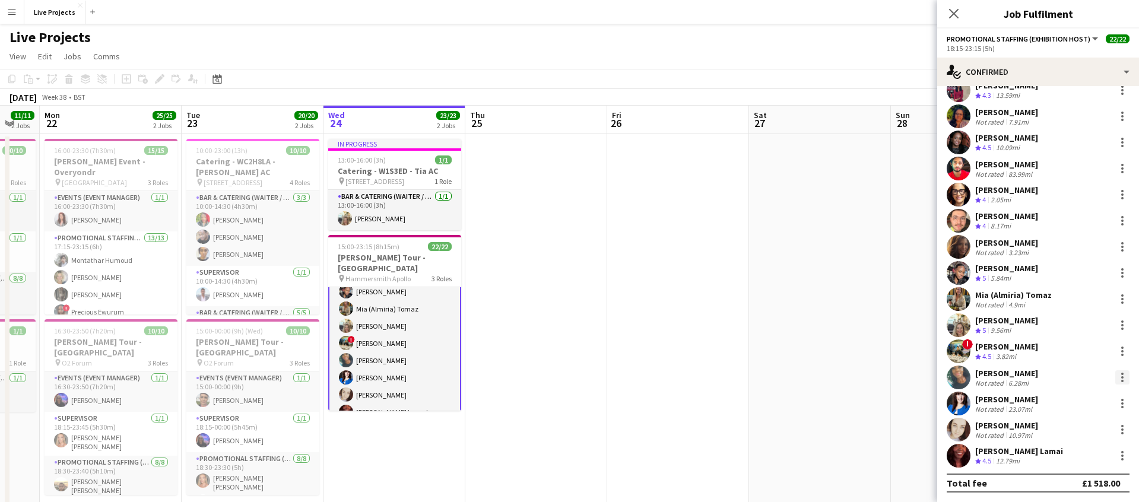
click at [1121, 374] on div at bounding box center [1122, 374] width 2 height 2
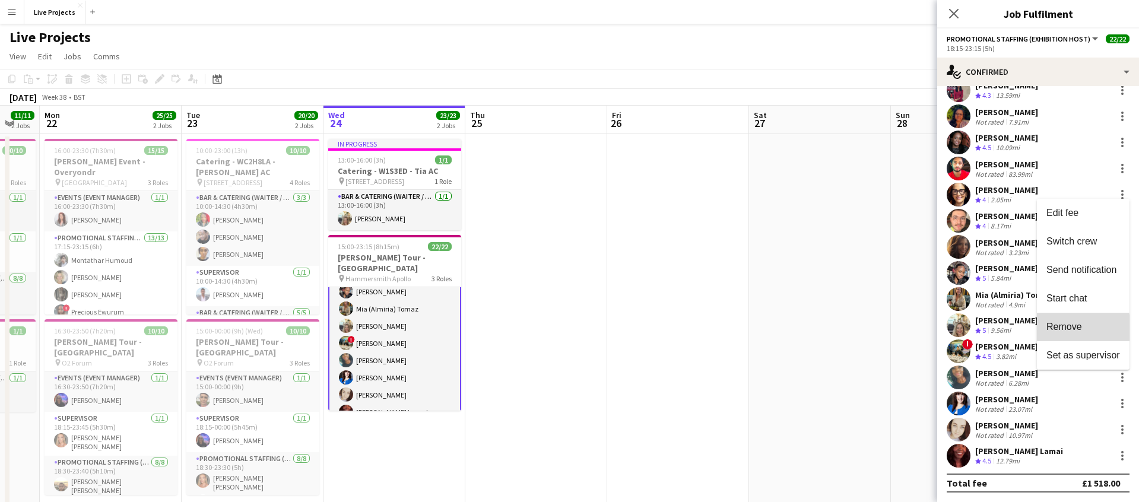
click at [1067, 330] on span "Remove" at bounding box center [1064, 327] width 36 height 10
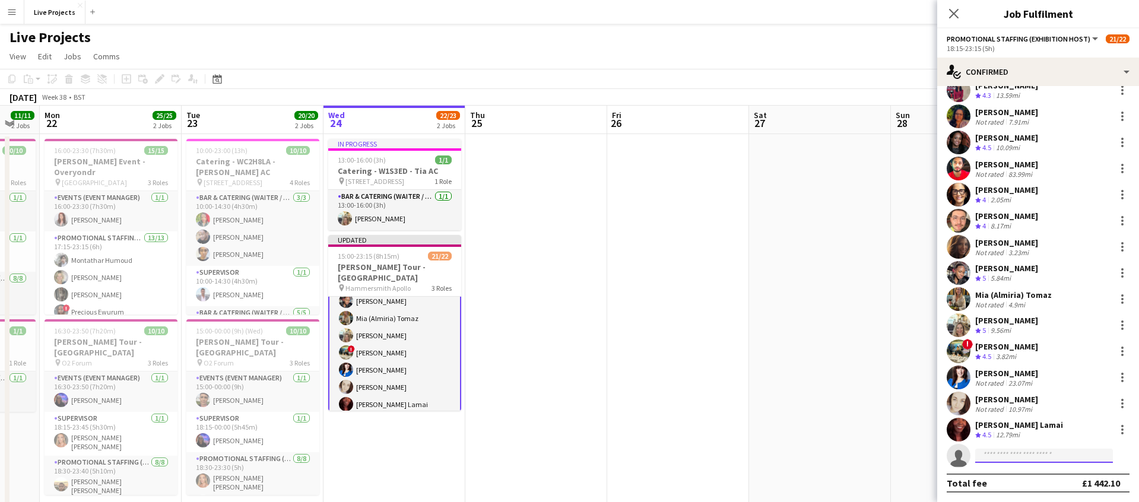
click at [998, 453] on input at bounding box center [1044, 456] width 138 height 14
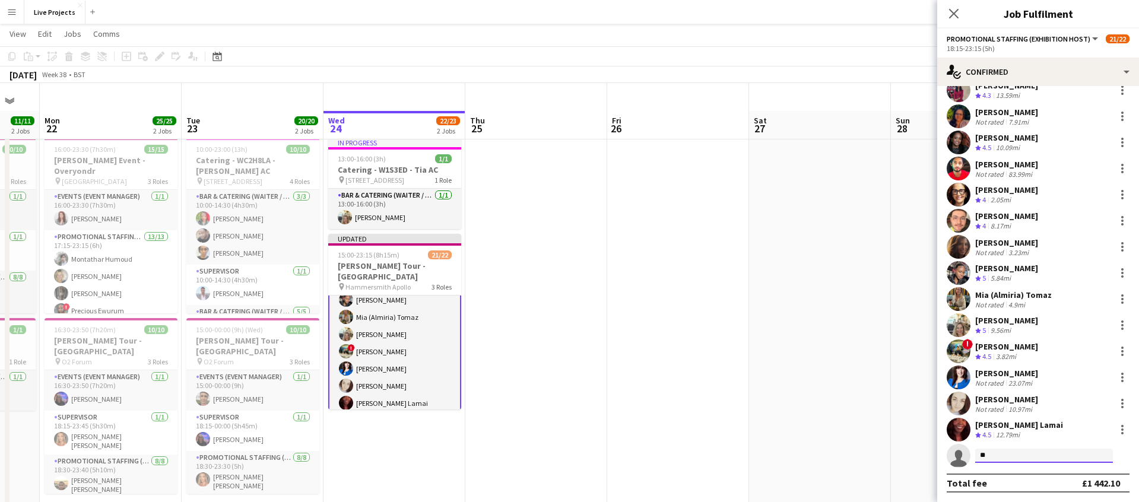
scroll to position [28, 0]
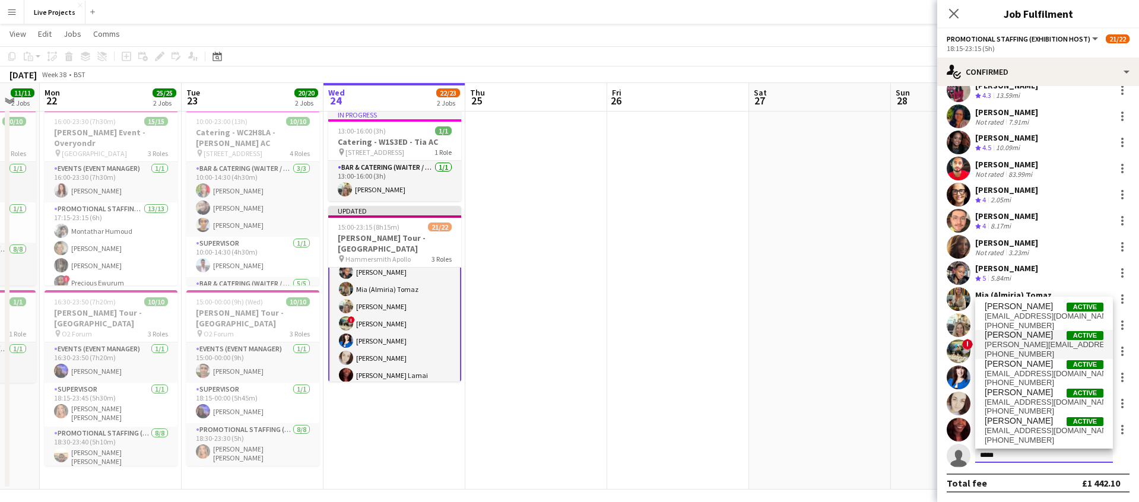
type input "*****"
click at [1044, 341] on span "[PERSON_NAME][EMAIL_ADDRESS][PERSON_NAME][DOMAIN_NAME]" at bounding box center [1043, 344] width 119 height 9
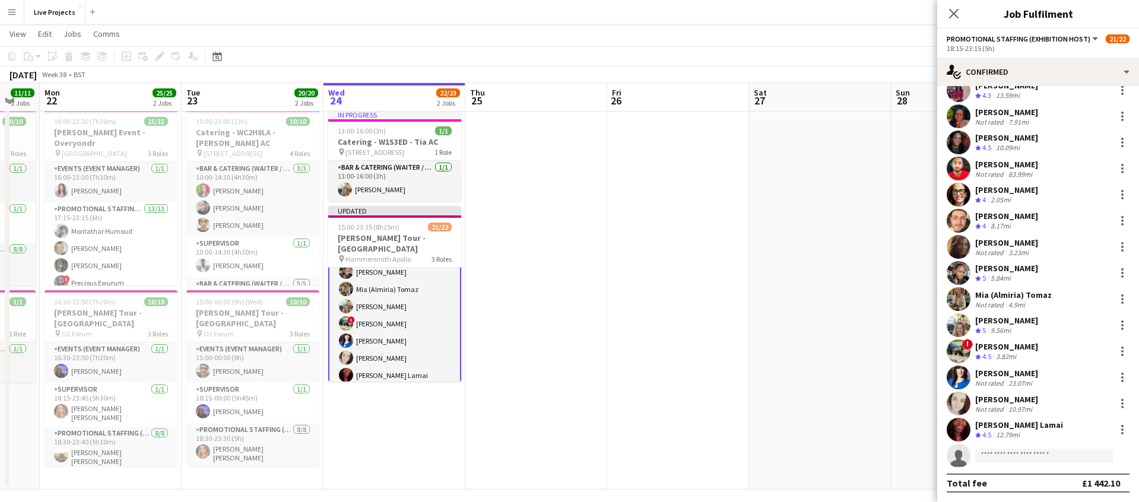
scroll to position [407, 0]
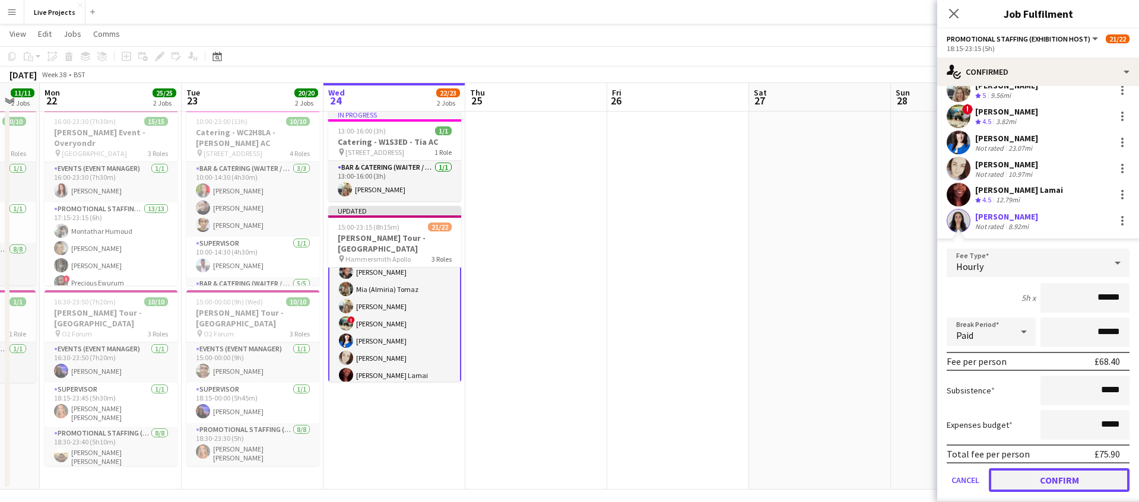
click at [1060, 484] on button "Confirm" at bounding box center [1059, 480] width 141 height 24
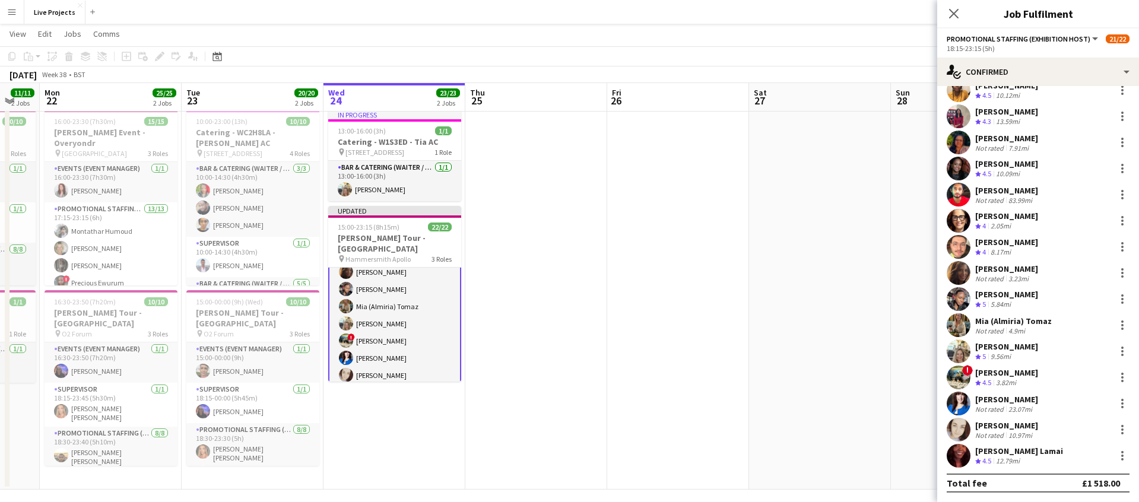
scroll to position [172, 0]
click at [1003, 401] on div "[PERSON_NAME]" at bounding box center [1006, 399] width 63 height 11
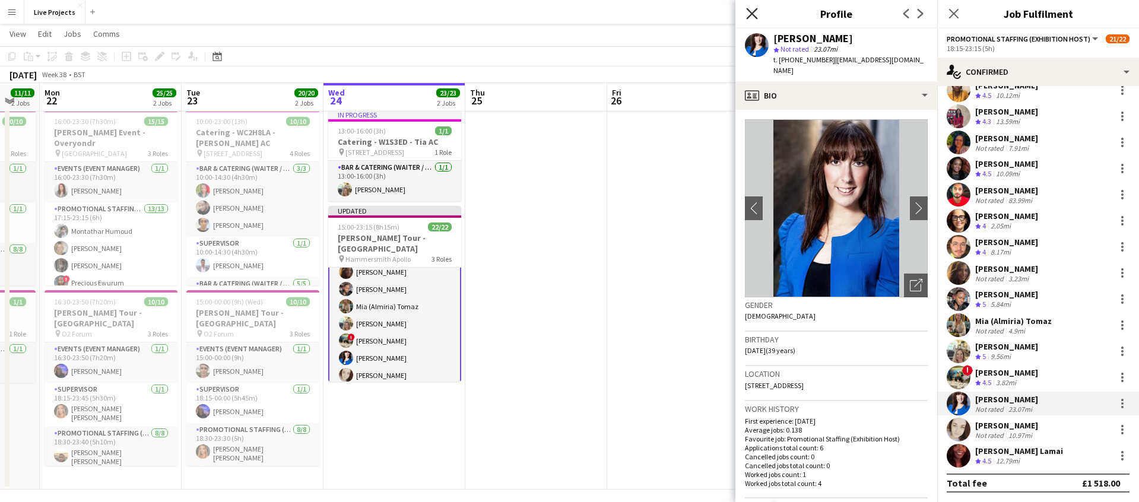
click at [755, 14] on icon "Close pop-in" at bounding box center [751, 13] width 11 height 11
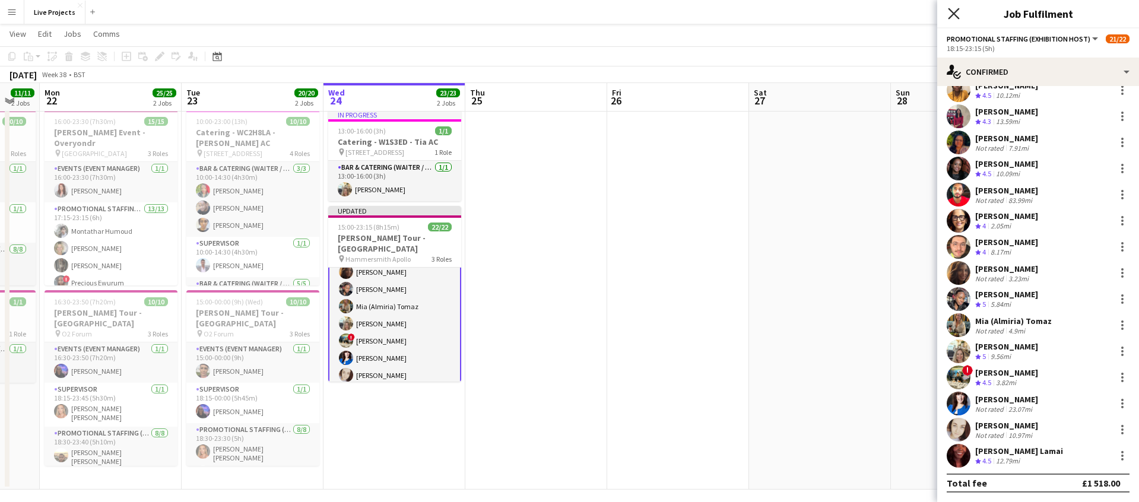
click at [954, 11] on icon "Close pop-in" at bounding box center [953, 13] width 11 height 11
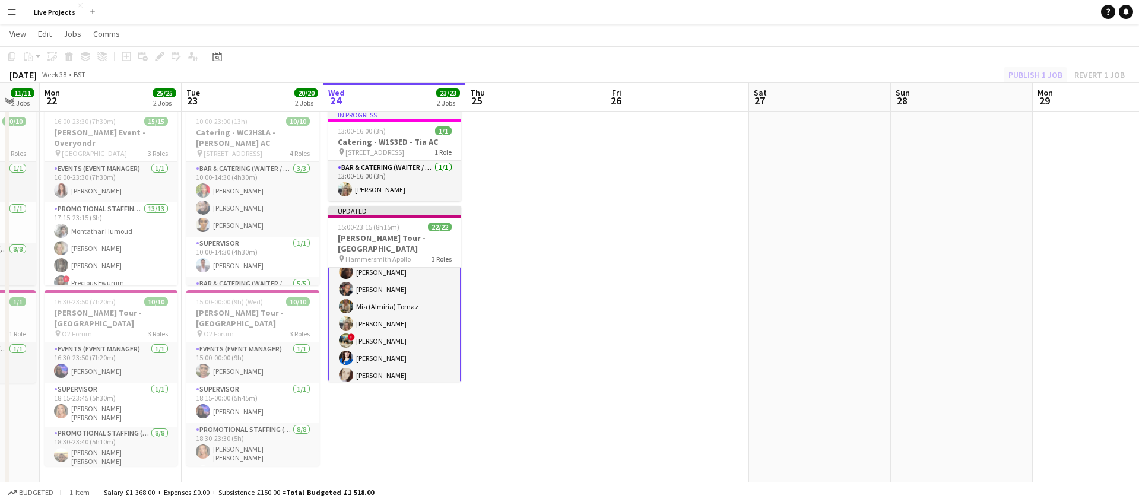
click at [1030, 77] on div "Publish 1 job Revert 1 job" at bounding box center [1066, 74] width 145 height 15
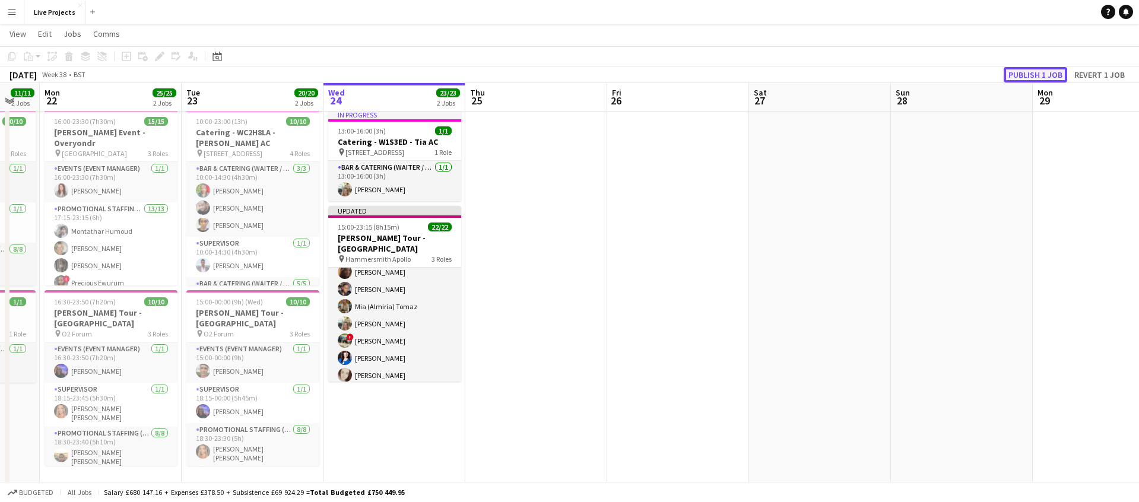
click at [1030, 77] on button "Publish 1 job" at bounding box center [1034, 74] width 63 height 15
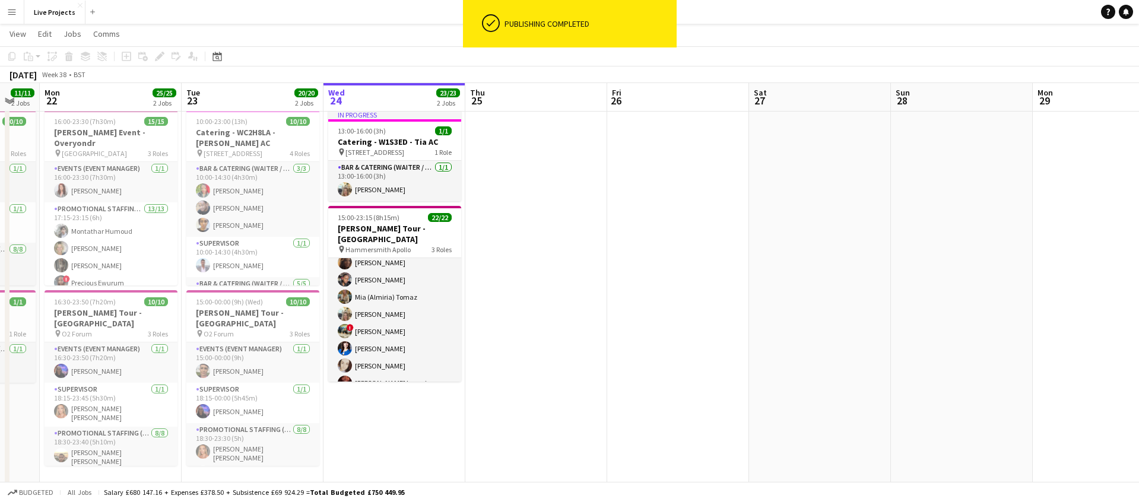
scroll to position [314, 0]
